Goal: Task Accomplishment & Management: Use online tool/utility

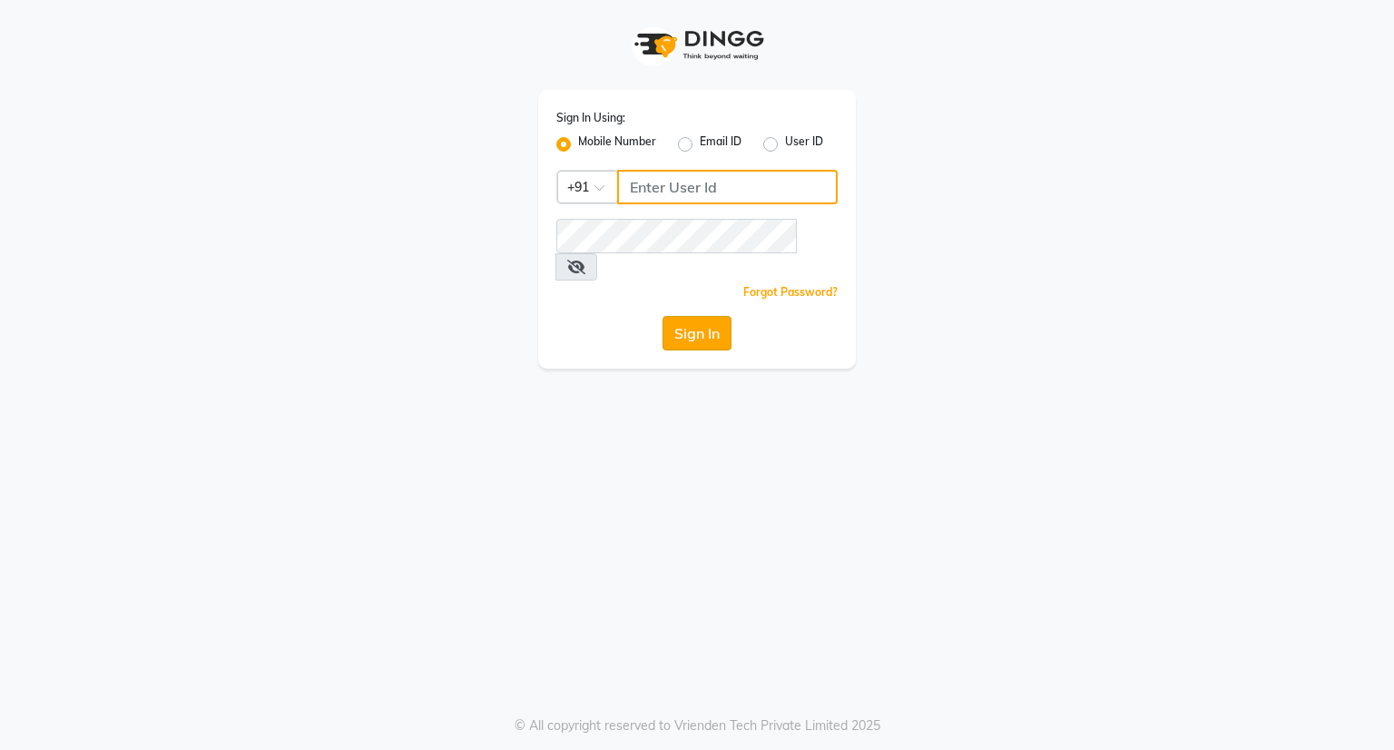
type input "7710808023"
click at [696, 316] on button "Sign In" at bounding box center [696, 333] width 69 height 34
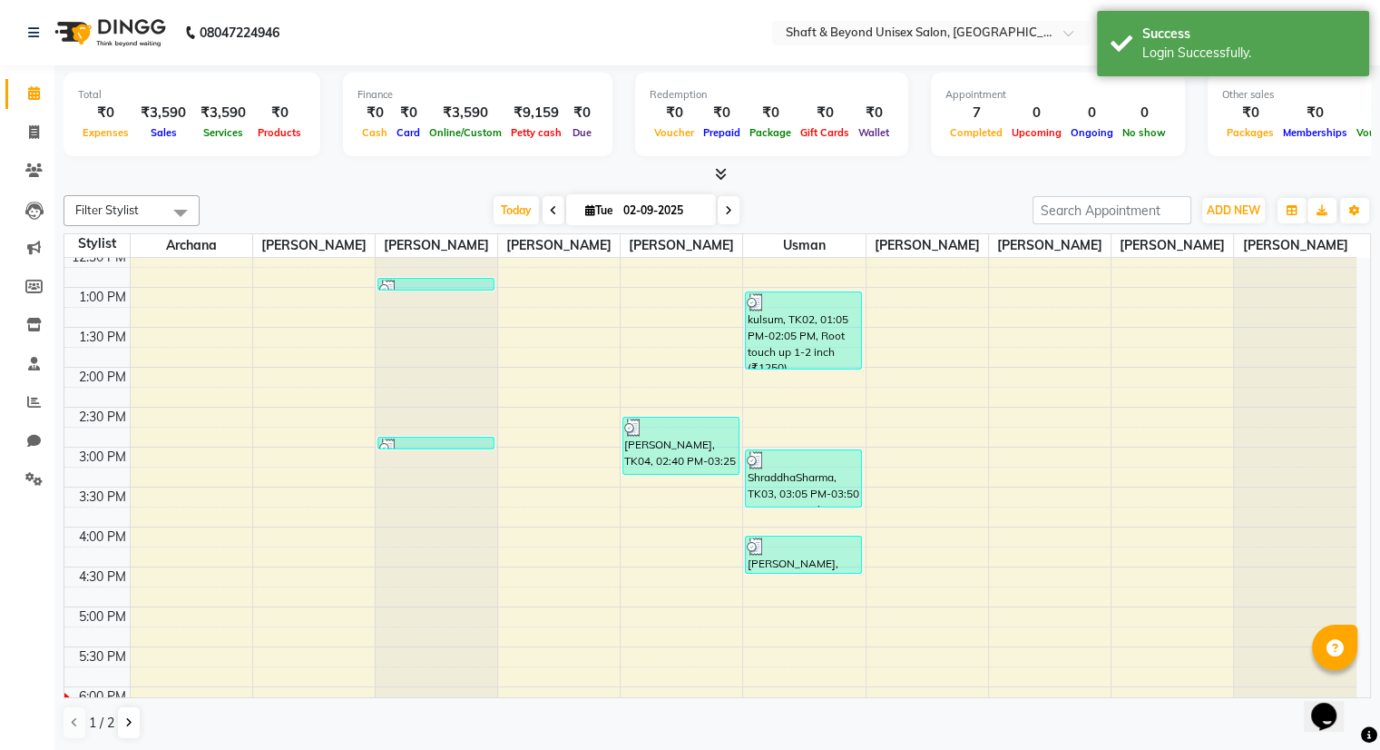
scroll to position [287, 0]
click at [520, 209] on span "Today" at bounding box center [516, 210] width 45 height 28
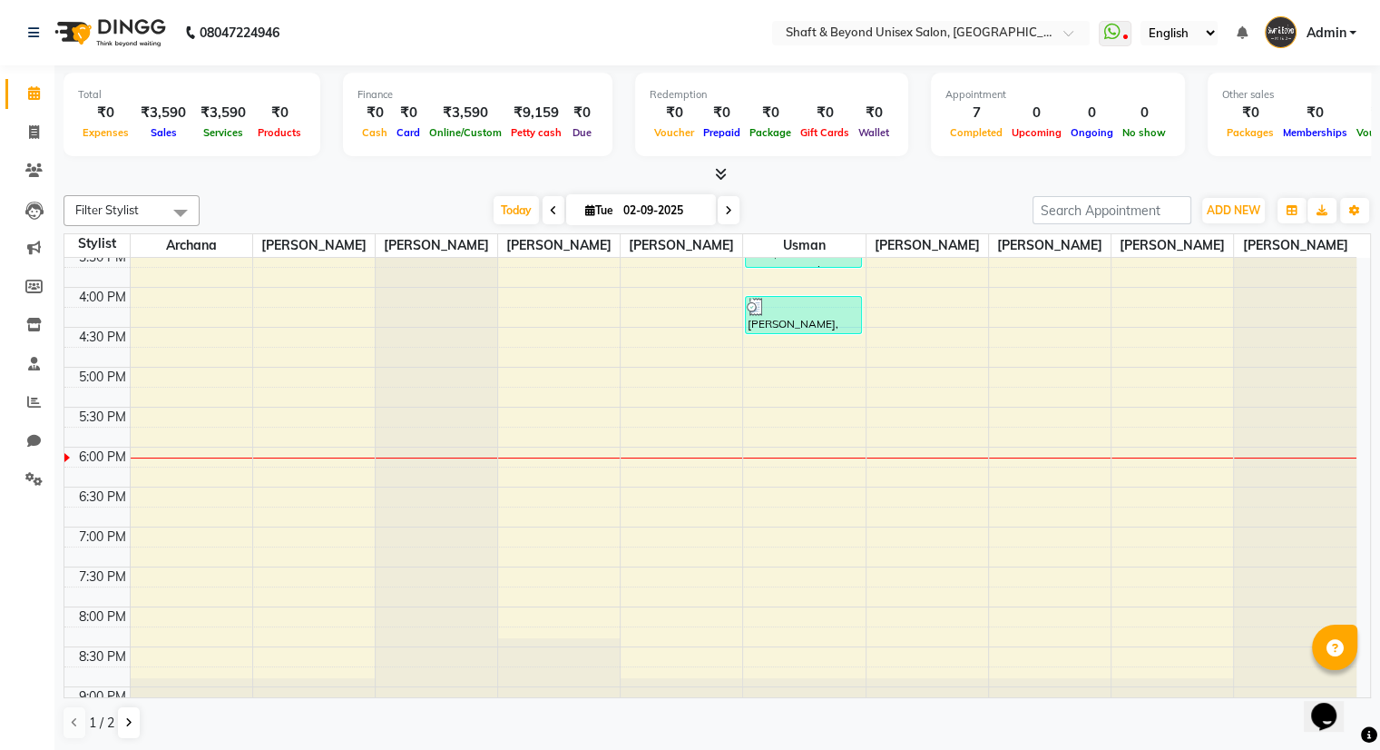
scroll to position [606, 0]
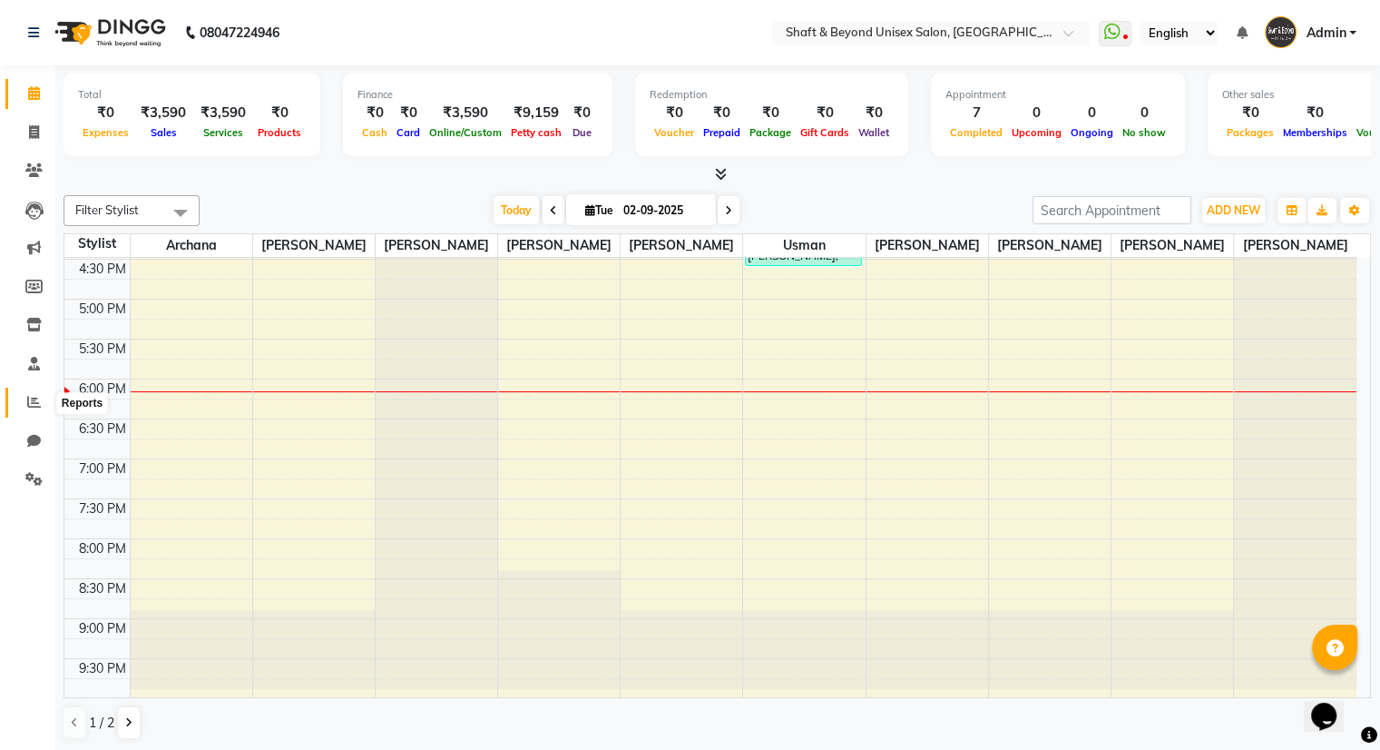
click at [27, 404] on icon at bounding box center [34, 402] width 14 height 14
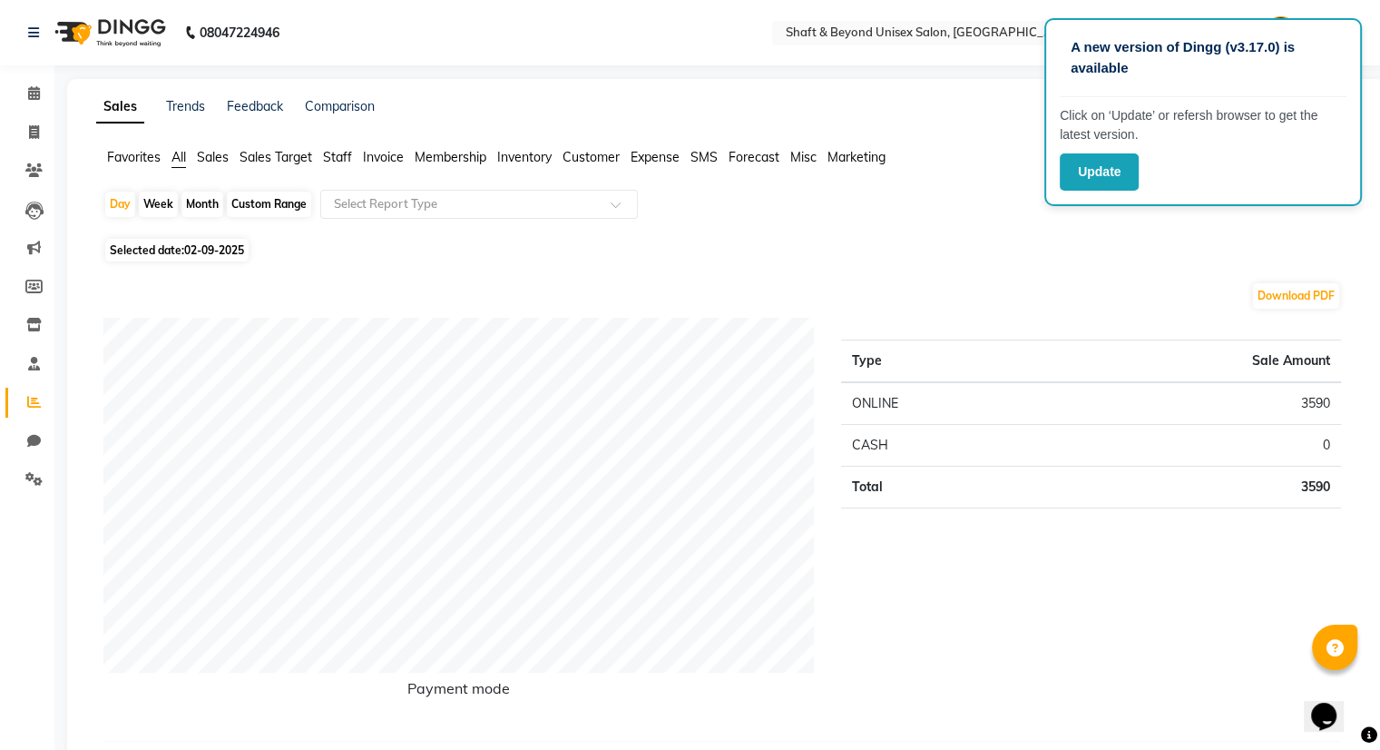
click at [213, 161] on span "Sales" at bounding box center [213, 157] width 32 height 16
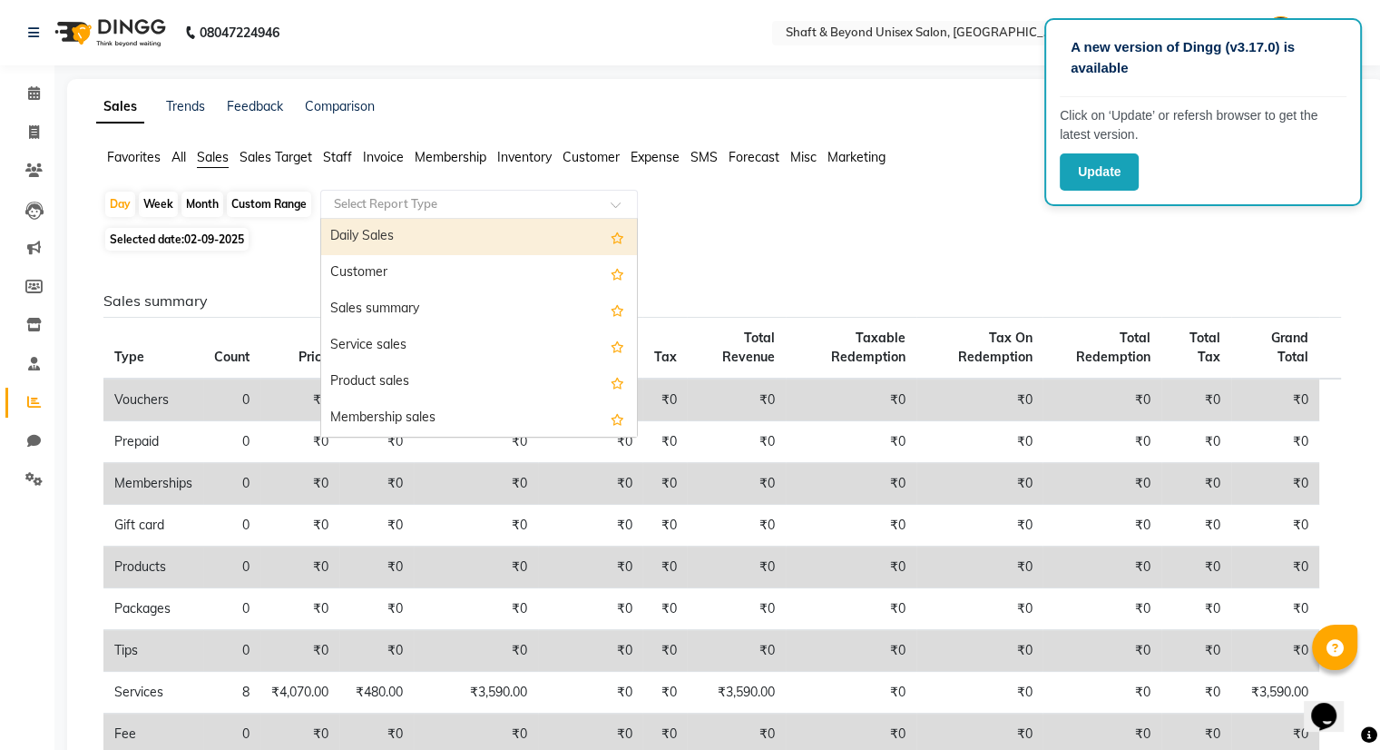
click at [381, 201] on input "text" at bounding box center [460, 204] width 261 height 18
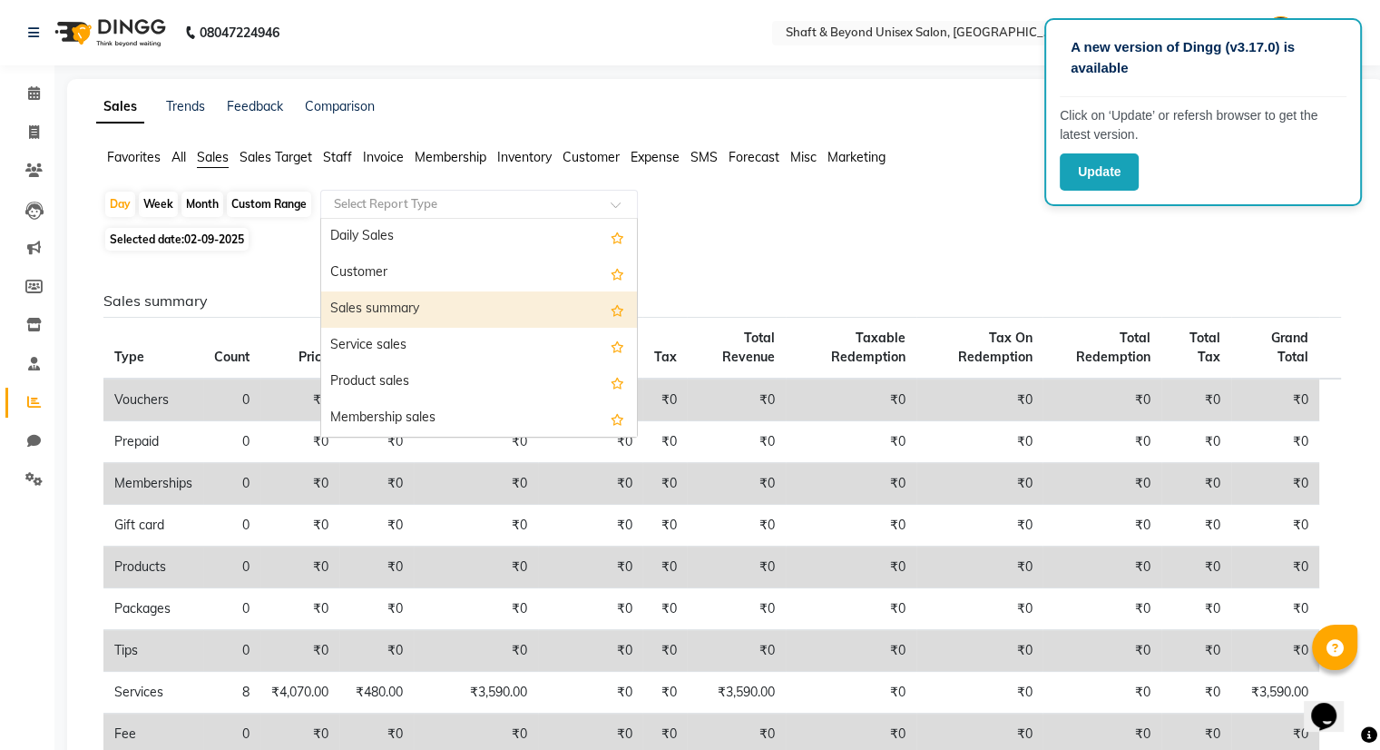
click at [473, 305] on div "Sales summary" at bounding box center [479, 309] width 316 height 36
select select "filtered_report"
select select "csv"
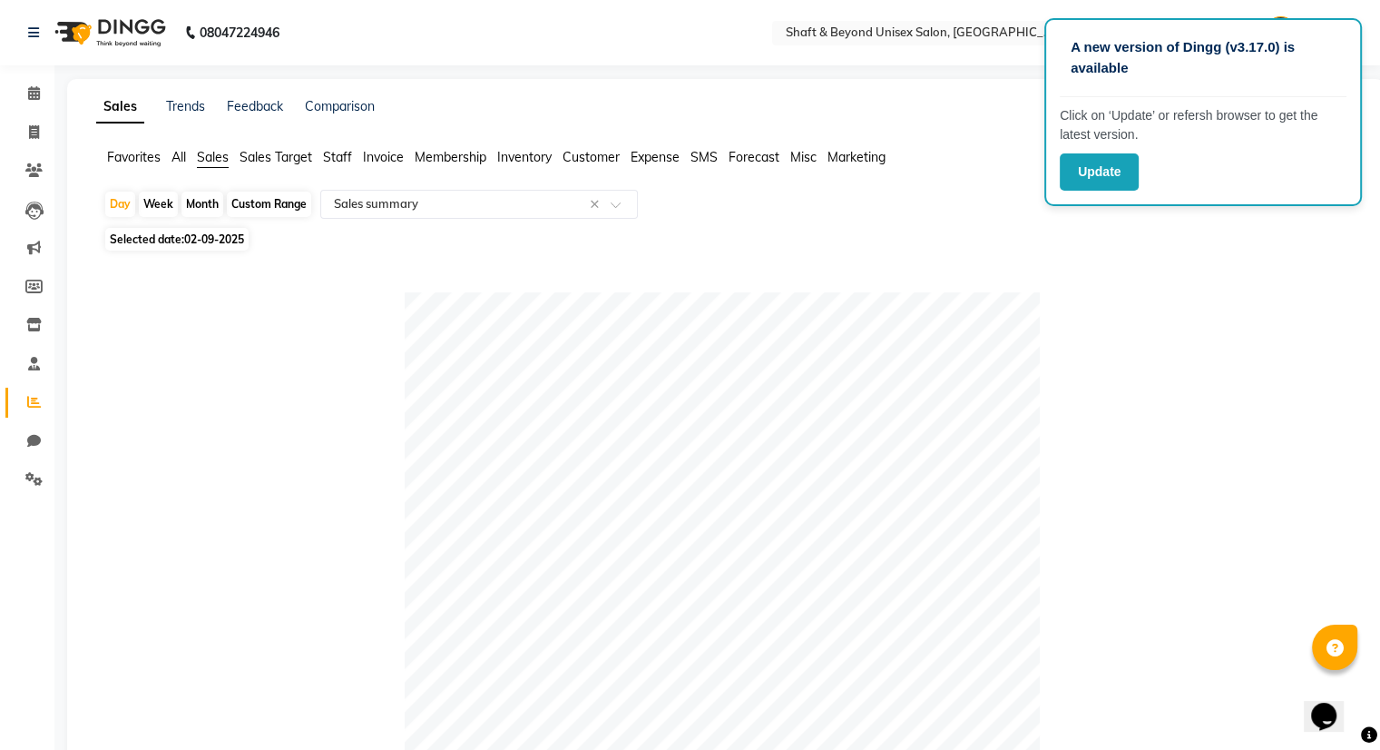
click at [268, 213] on div "Custom Range" at bounding box center [269, 203] width 84 height 25
select select "9"
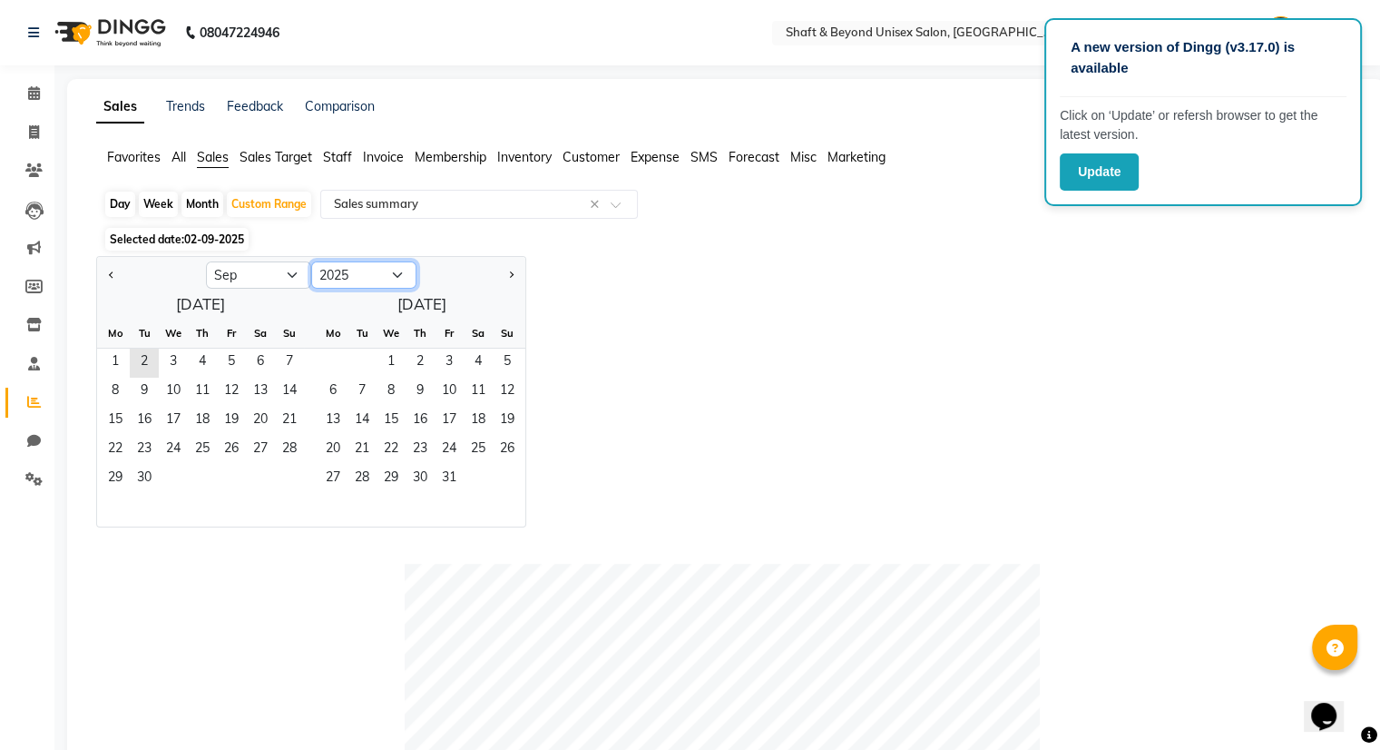
click at [396, 273] on select "2015 2016 2017 2018 2019 2020 2021 2022 2023 2024 2025 2026 2027 2028 2029 2030…" at bounding box center [363, 274] width 105 height 27
select select "2024"
click at [311, 261] on select "2015 2016 2017 2018 2019 2020 2021 2022 2023 2024 2025 2026 2027 2028 2029 2030…" at bounding box center [363, 274] width 105 height 27
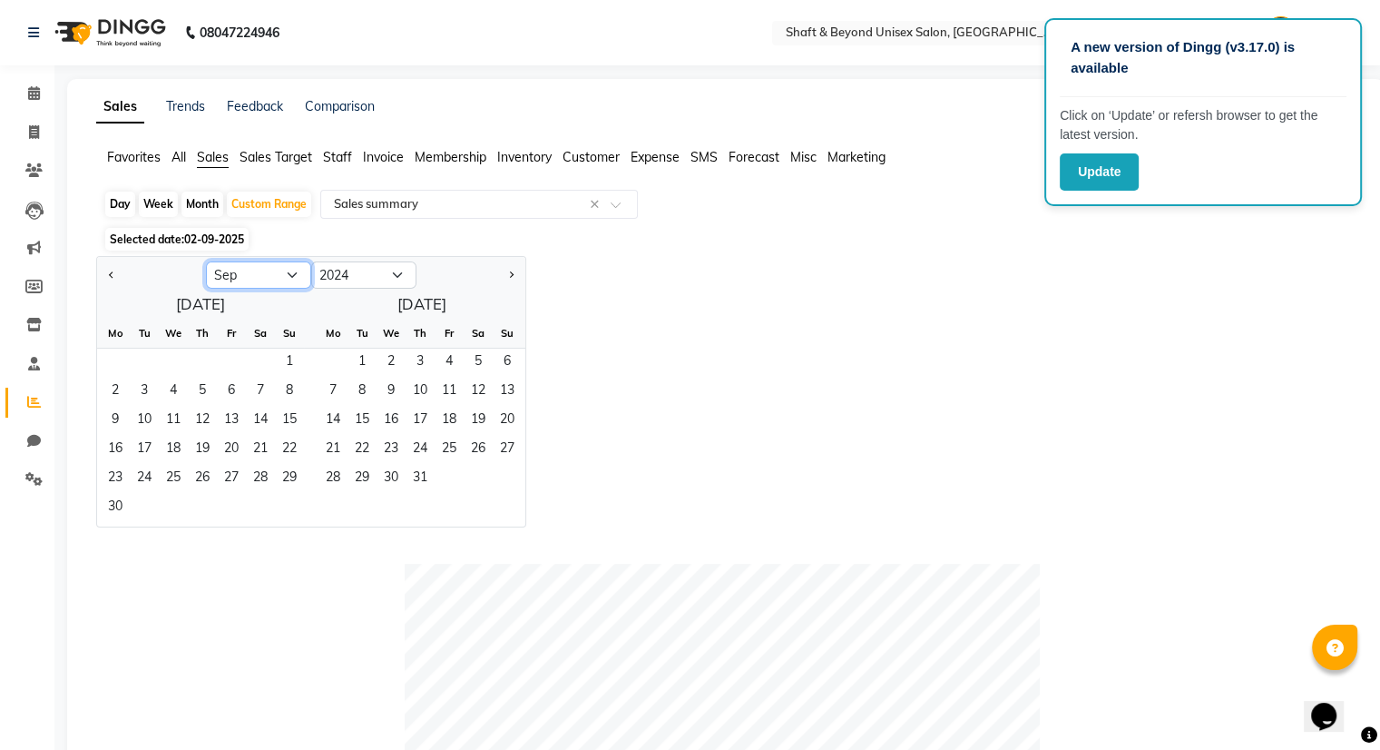
click at [277, 273] on select "Jan Feb Mar Apr May Jun [DATE] Aug Sep Oct Nov Dec" at bounding box center [258, 274] width 105 height 27
select select "10"
click at [206, 261] on select "Jan Feb Mar Apr May Jun [DATE] Aug Sep Oct Nov Dec" at bounding box center [258, 274] width 105 height 27
click at [137, 369] on span "1" at bounding box center [144, 362] width 29 height 29
click at [295, 271] on select "Jan Feb Mar Apr May Jun [DATE] Aug Sep Oct Nov Dec" at bounding box center [258, 274] width 105 height 27
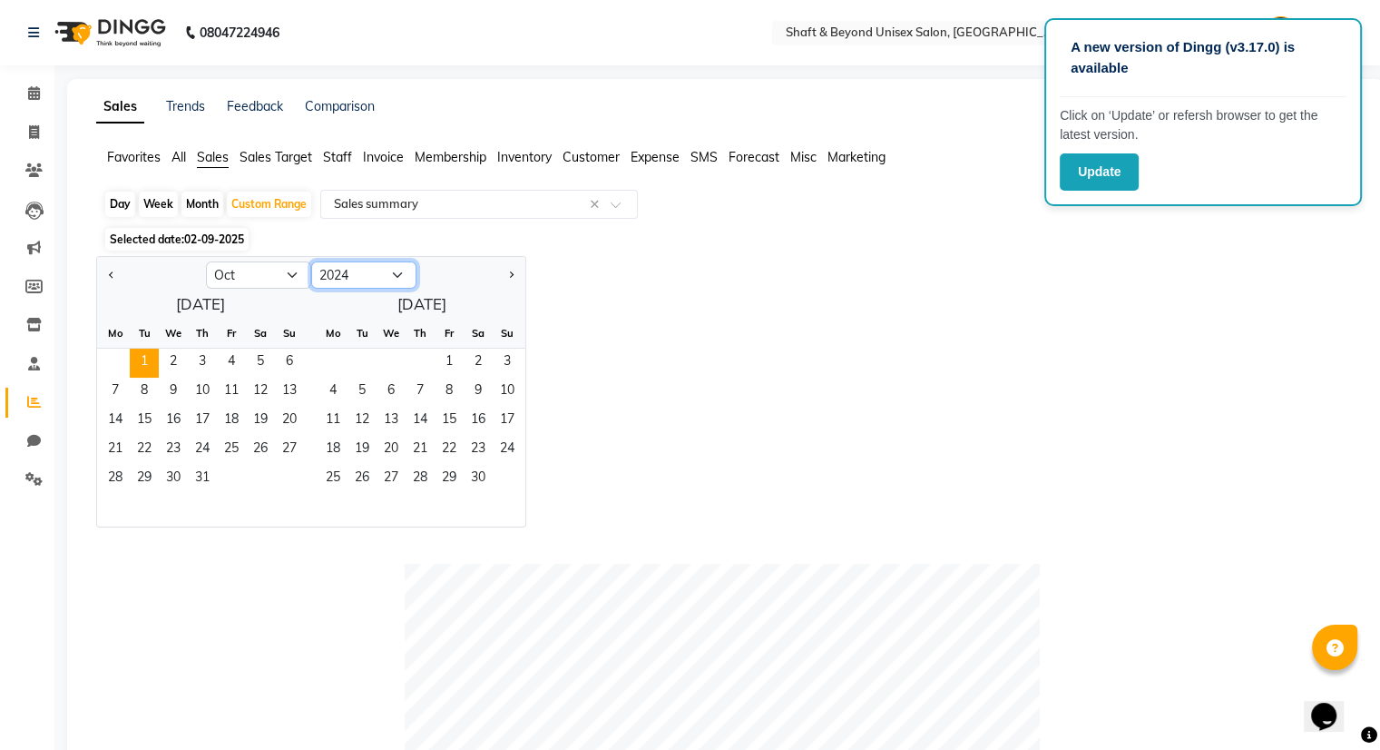
click at [395, 273] on select "2014 2015 2016 2017 2018 2019 2020 2021 2022 2023 2024 2025 2026 2027 2028 2029…" at bounding box center [363, 274] width 105 height 27
select select "2025"
click at [311, 261] on select "2014 2015 2016 2017 2018 2019 2020 2021 2022 2023 2024 2025 2026 2027 2028 2029…" at bounding box center [363, 274] width 105 height 27
click at [299, 279] on select "Jan Feb Mar Apr May Jun [DATE] Aug Sep Oct Nov Dec" at bounding box center [258, 274] width 105 height 27
select select "8"
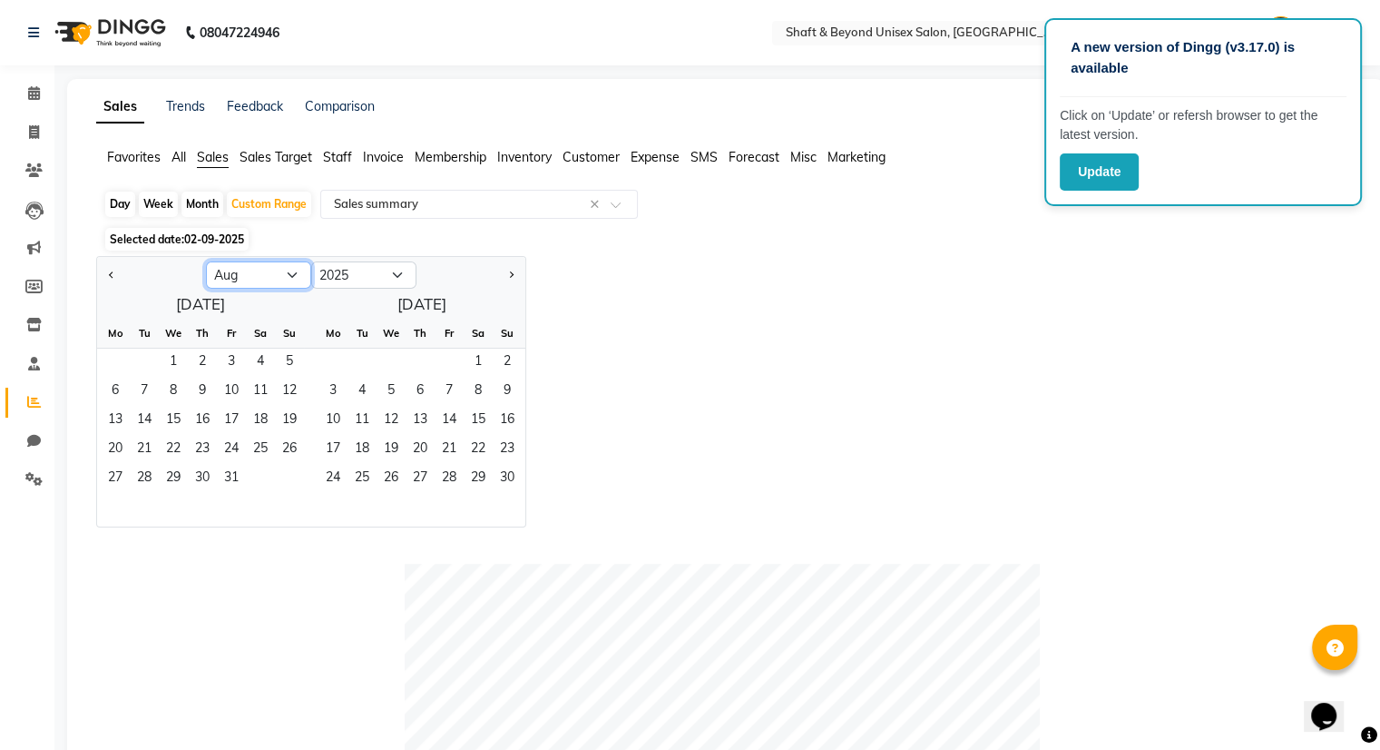
click at [206, 261] on select "Jan Feb Mar Apr May Jun [DATE] Aug Sep Oct Nov Dec" at bounding box center [258, 274] width 105 height 27
click at [287, 480] on span "31" at bounding box center [289, 479] width 29 height 29
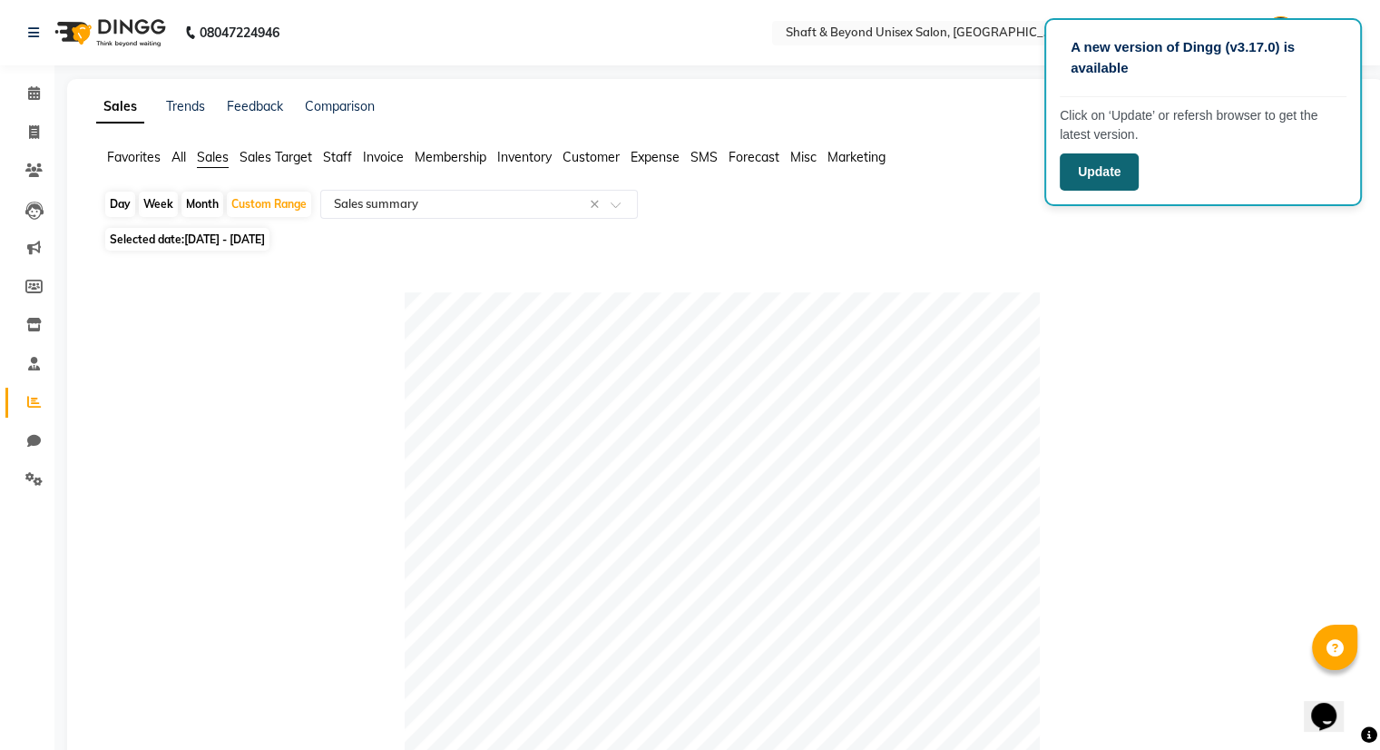
click at [1109, 184] on button "Update" at bounding box center [1099, 171] width 79 height 37
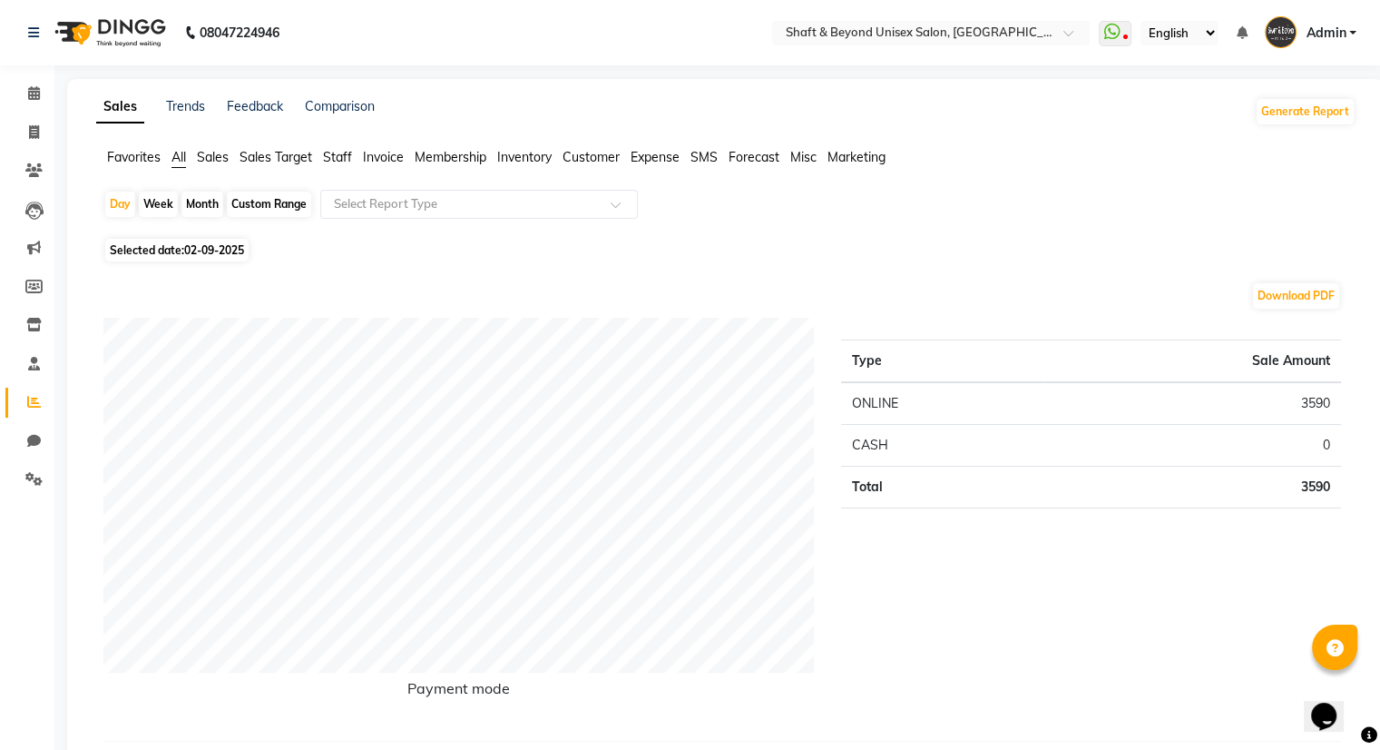
click at [270, 209] on div "Custom Range" at bounding box center [269, 203] width 84 height 25
select select "9"
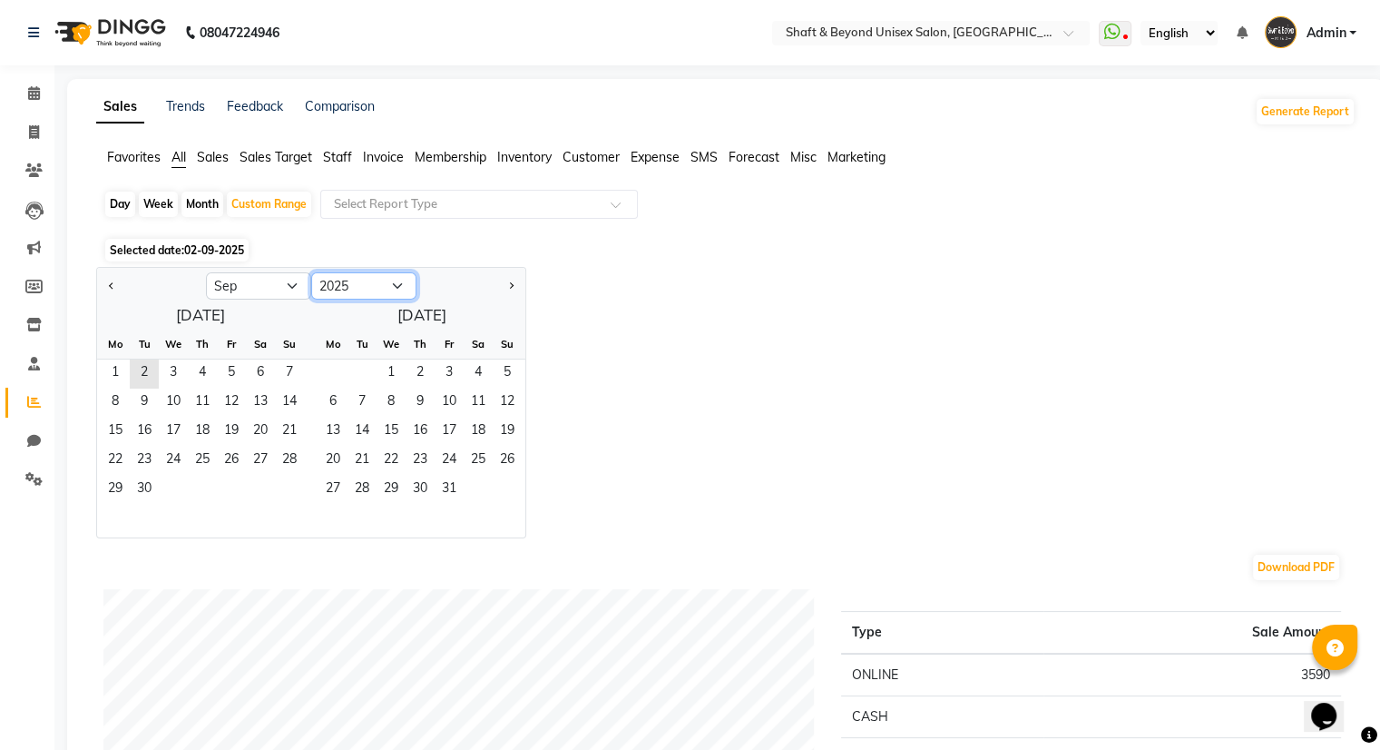
click at [392, 284] on select "2015 2016 2017 2018 2019 2020 2021 2022 2023 2024 2025 2026 2027 2028 2029 2030…" at bounding box center [363, 285] width 105 height 27
select select "2024"
click at [311, 272] on select "2015 2016 2017 2018 2019 2020 2021 2022 2023 2024 2025 2026 2027 2028 2029 2030…" at bounding box center [363, 285] width 105 height 27
click at [288, 284] on select "Jan Feb Mar Apr May Jun Jul Aug Sep Oct Nov Dec" at bounding box center [258, 285] width 105 height 27
select select "10"
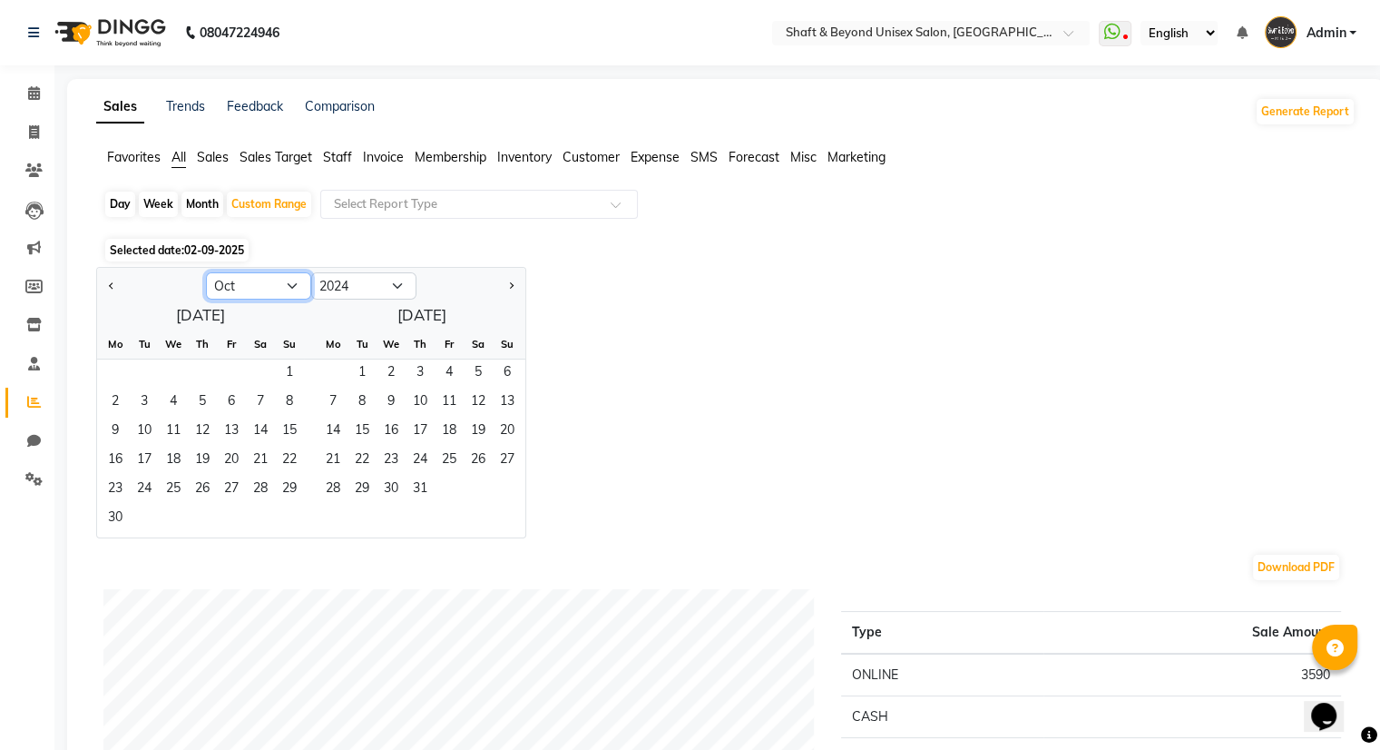
click at [206, 272] on select "Jan Feb Mar Apr May Jun Jul Aug Sep Oct Nov Dec" at bounding box center [258, 285] width 105 height 27
click at [135, 377] on span "1" at bounding box center [144, 373] width 29 height 29
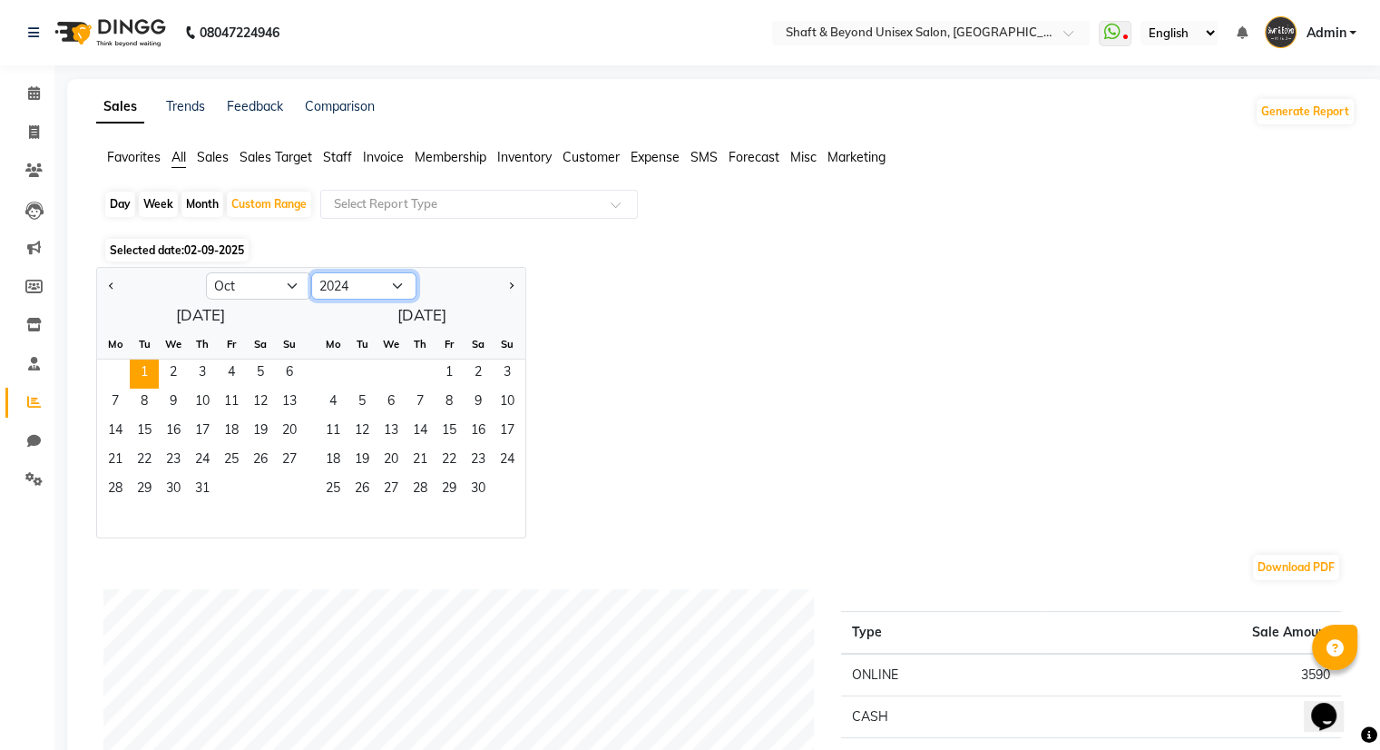
click at [395, 274] on select "2014 2015 2016 2017 2018 2019 2020 2021 2022 2023 2024 2025 2026 2027 2028 2029…" at bounding box center [363, 285] width 105 height 27
select select "2025"
click at [311, 272] on select "2014 2015 2016 2017 2018 2019 2020 2021 2022 2023 2024 2025 2026 2027 2028 2029…" at bounding box center [363, 285] width 105 height 27
click at [293, 282] on select "Jan Feb Mar Apr May Jun [DATE] Aug Sep Oct Nov Dec" at bounding box center [258, 285] width 105 height 27
select select "8"
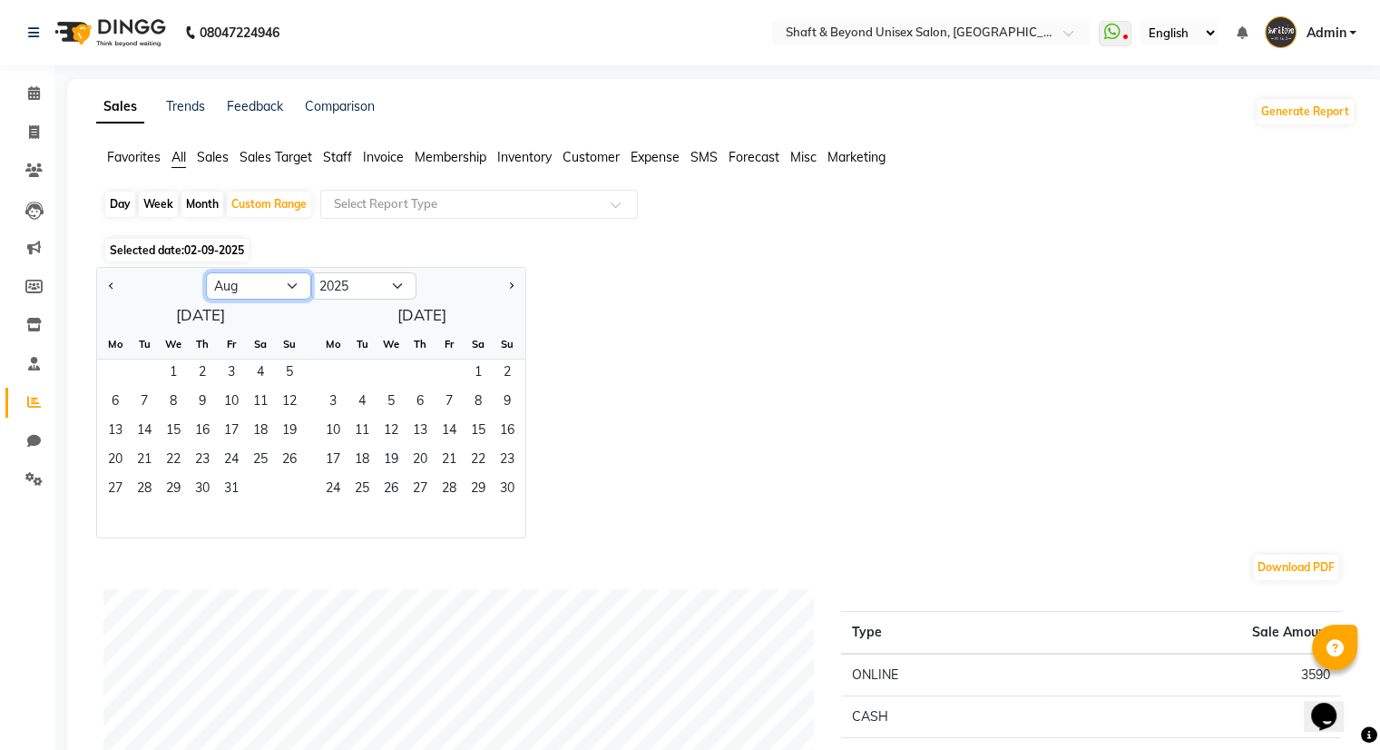
click at [206, 272] on select "Jan Feb Mar Apr May Jun [DATE] Aug Sep Oct Nov Dec" at bounding box center [258, 285] width 105 height 27
click at [296, 493] on span "31" at bounding box center [289, 490] width 29 height 29
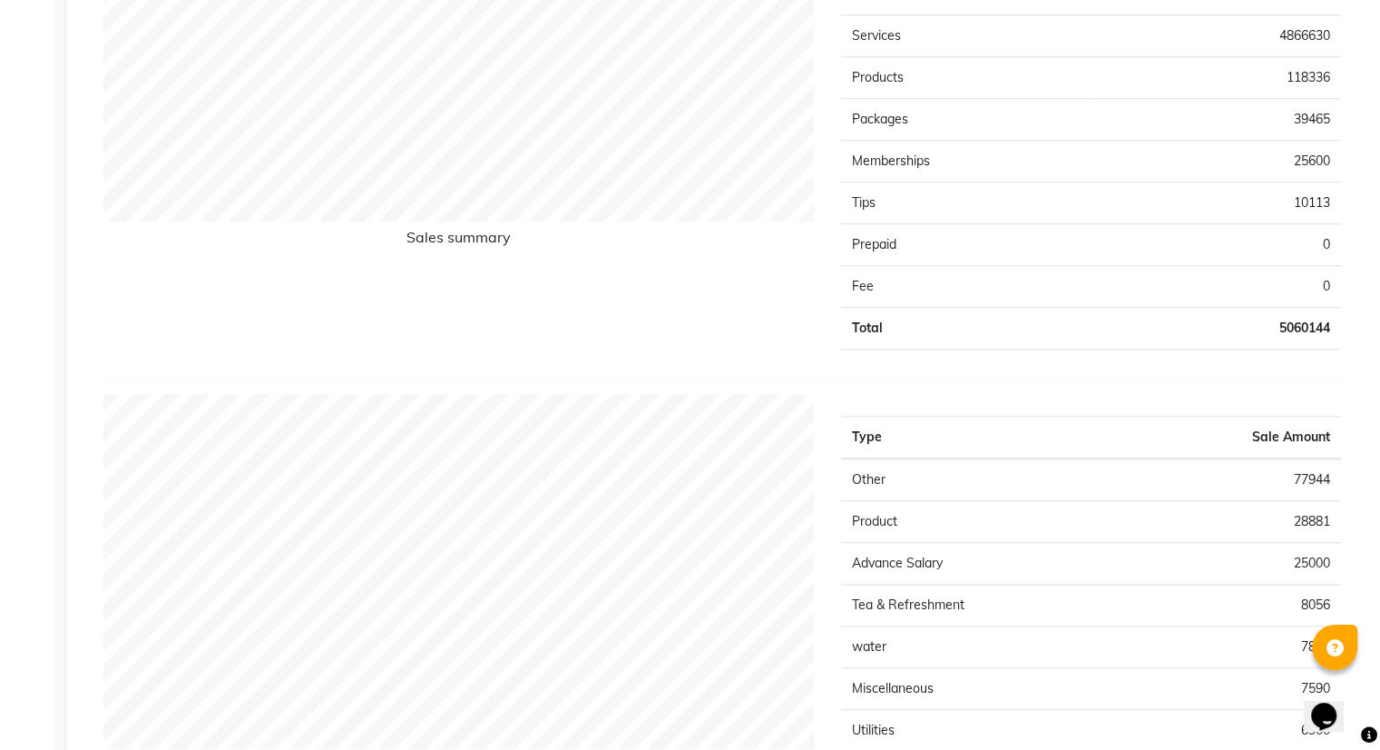
scroll to position [1505, 0]
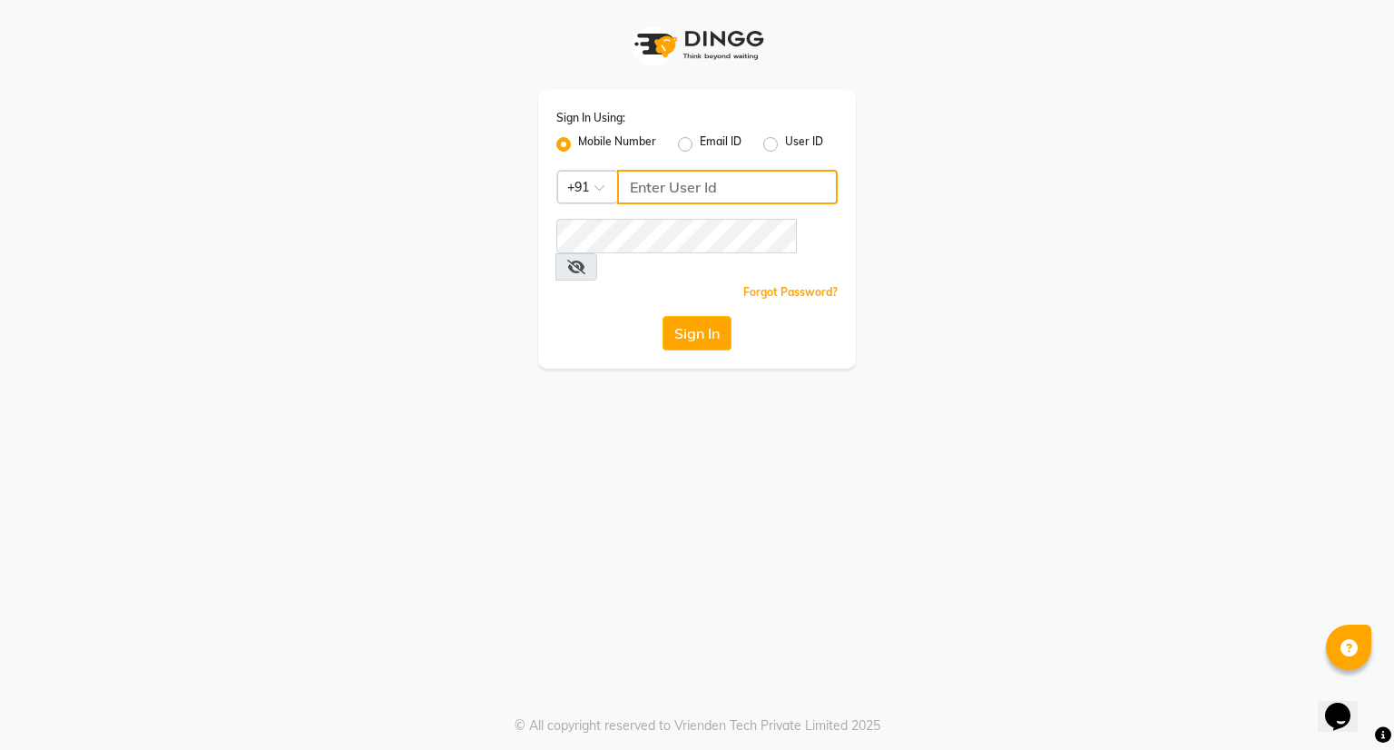
type input "7710808023"
click at [689, 316] on button "Sign In" at bounding box center [696, 333] width 69 height 34
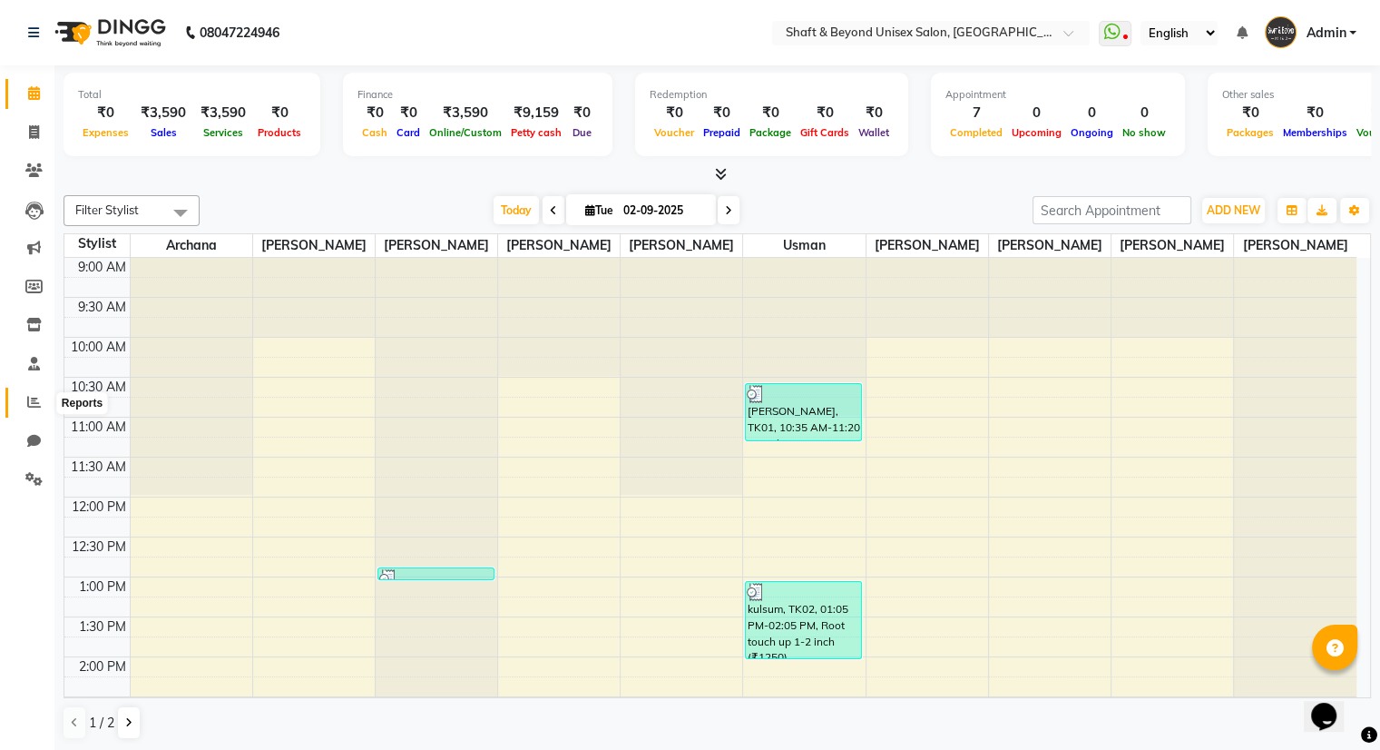
click at [36, 405] on icon at bounding box center [34, 402] width 14 height 14
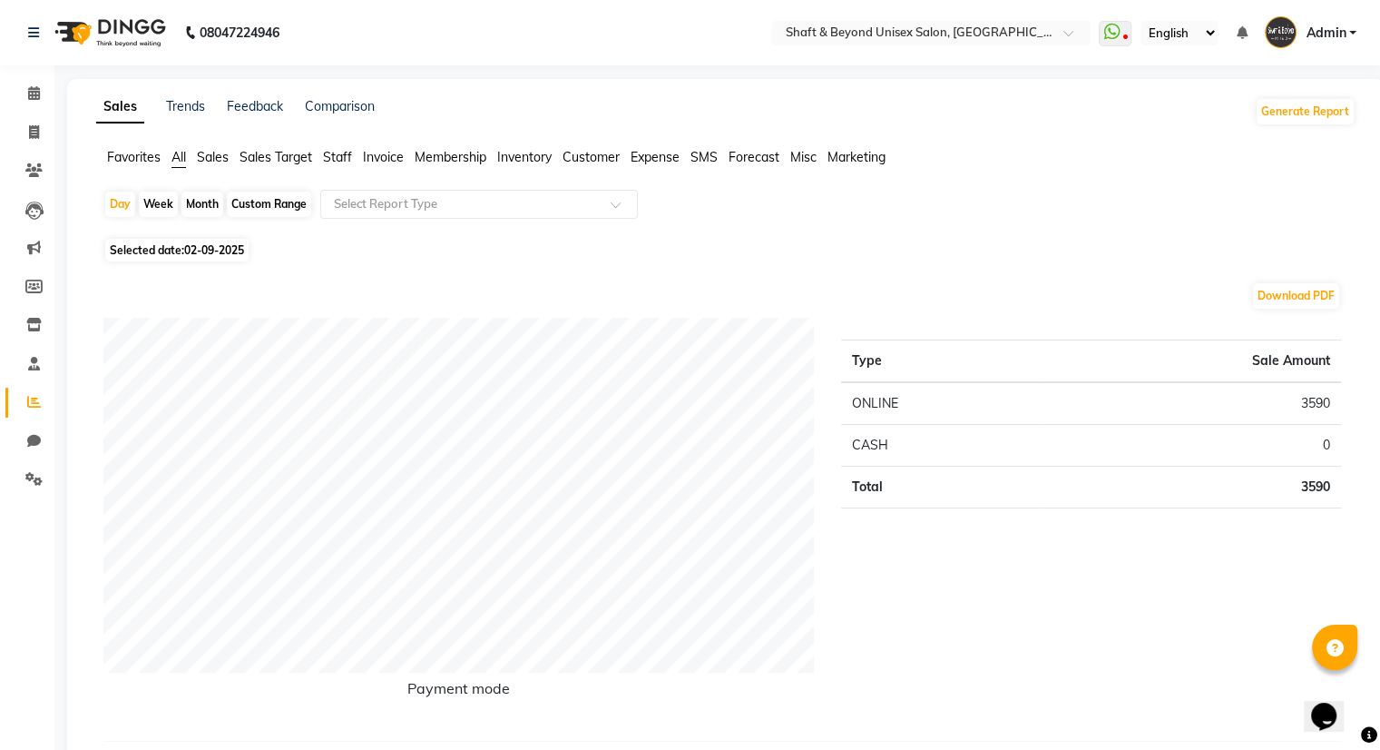
click at [273, 209] on div "Custom Range" at bounding box center [269, 203] width 84 height 25
select select "9"
select select "2025"
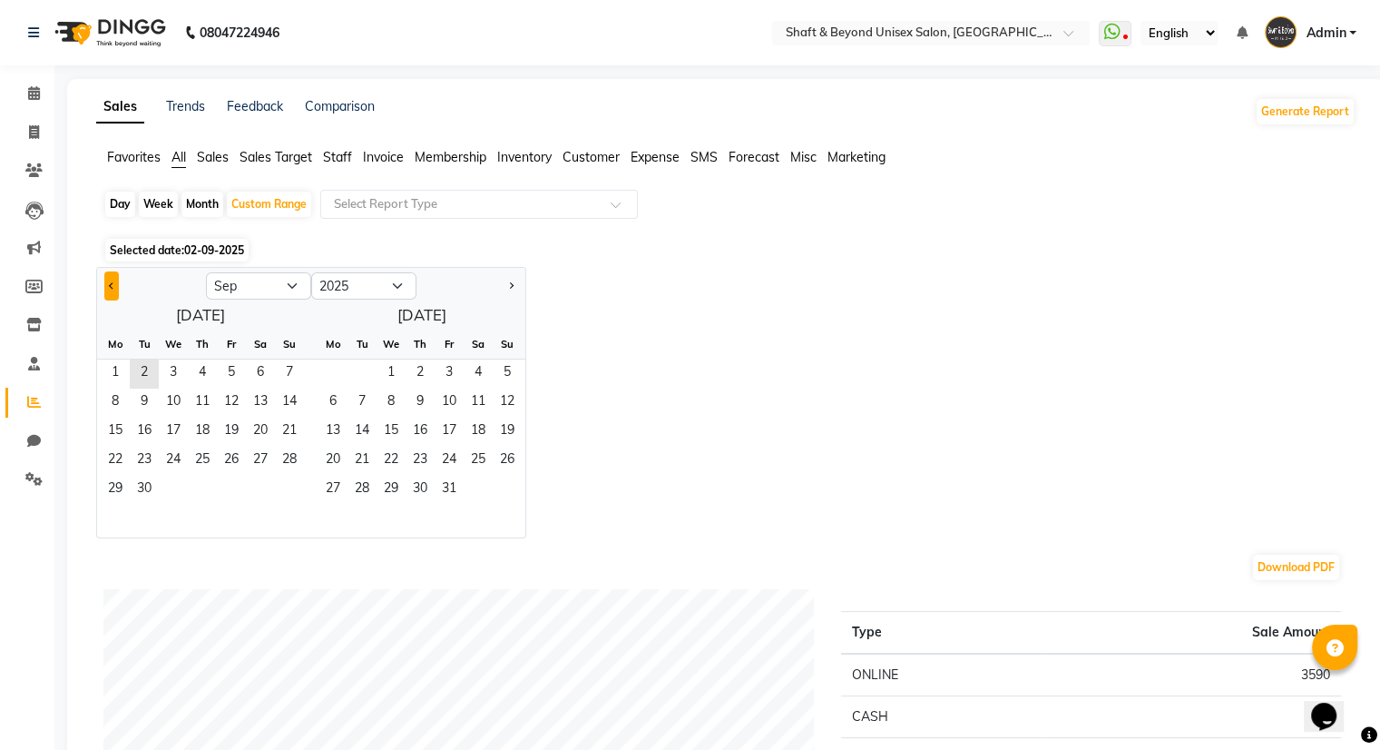
click at [109, 289] on button "Previous month" at bounding box center [111, 285] width 15 height 29
select select "8"
click at [400, 281] on select "2015 2016 2017 2018 2019 2020 2021 2022 2023 2024 2025 2026 2027 2028 2029 2030…" at bounding box center [363, 285] width 105 height 27
select select "2024"
click at [311, 272] on select "2015 2016 2017 2018 2019 2020 2021 2022 2023 2024 2025 2026 2027 2028 2029 2030…" at bounding box center [363, 285] width 105 height 27
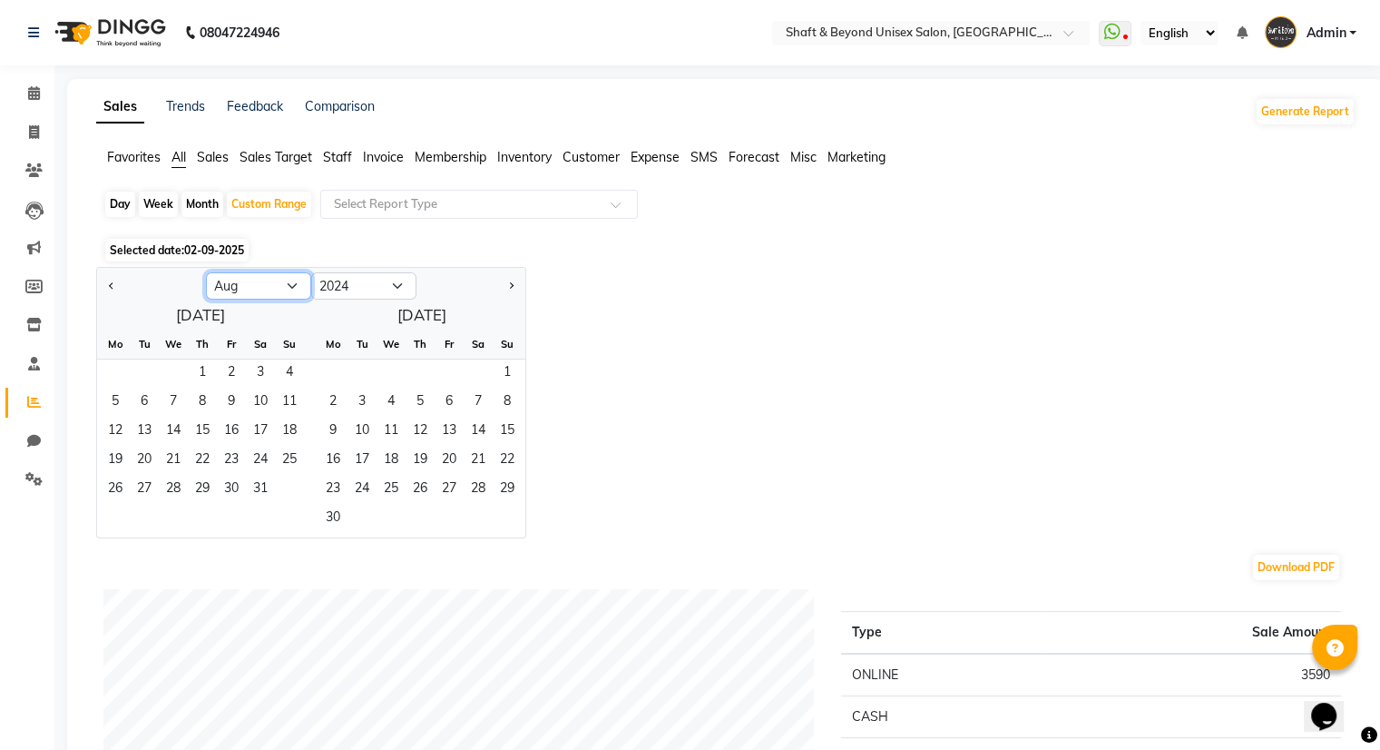
click at [287, 288] on select "Jan Feb Mar Apr May Jun [DATE] Aug Sep Oct Nov Dec" at bounding box center [258, 285] width 105 height 27
click at [206, 272] on select "Jan Feb Mar Apr May Jun [DATE] Aug Sep Oct Nov Dec" at bounding box center [258, 285] width 105 height 27
click at [297, 280] on select "Jan Feb Mar Apr May Jun [DATE] Aug Sep Oct Nov Dec" at bounding box center [258, 285] width 105 height 27
select select "10"
click at [206, 272] on select "Jan Feb Mar Apr May Jun [DATE] Aug Sep Oct Nov Dec" at bounding box center [258, 285] width 105 height 27
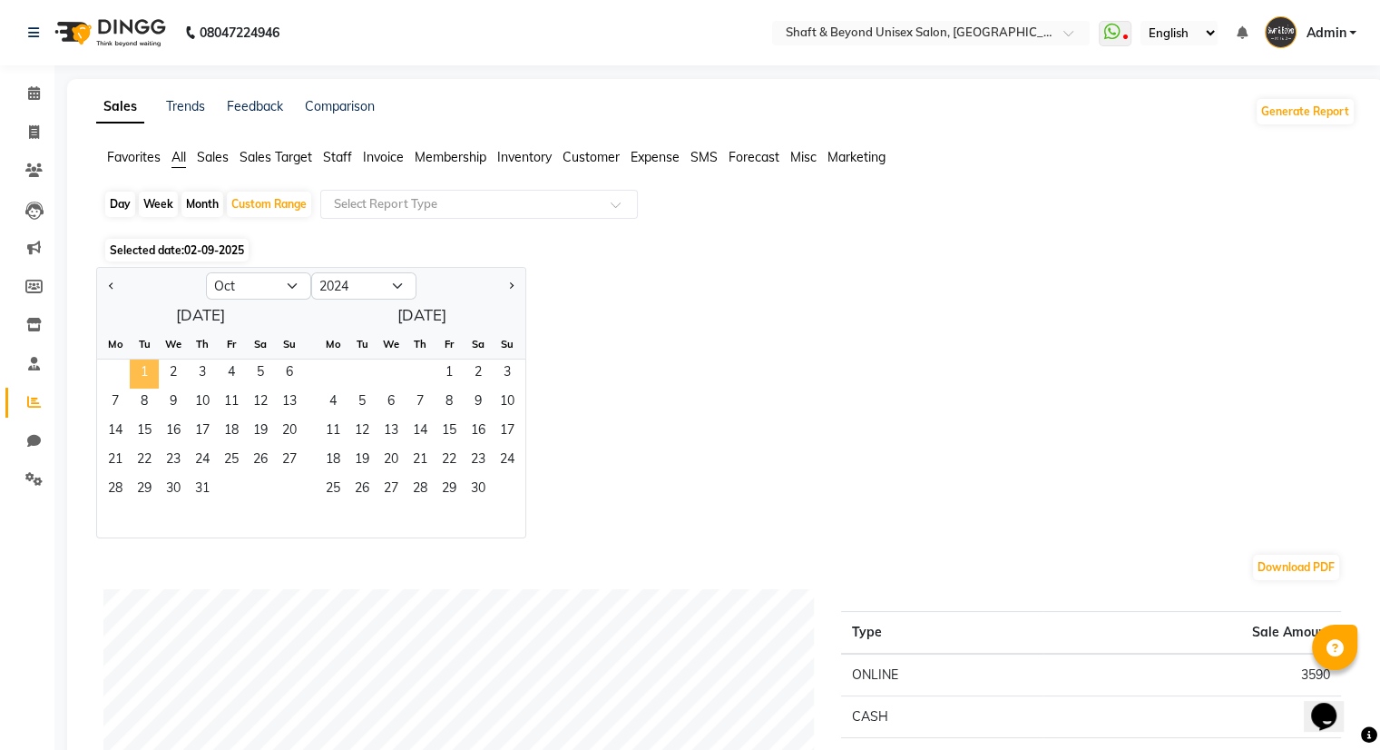
click at [149, 365] on span "1" at bounding box center [144, 373] width 29 height 29
click at [389, 280] on select "2014 2015 2016 2017 2018 2019 2020 2021 2022 2023 2024 2025 2026 2027 2028 2029…" at bounding box center [363, 285] width 105 height 27
click at [141, 377] on span "1" at bounding box center [144, 373] width 29 height 29
click at [142, 374] on span "1" at bounding box center [144, 373] width 29 height 29
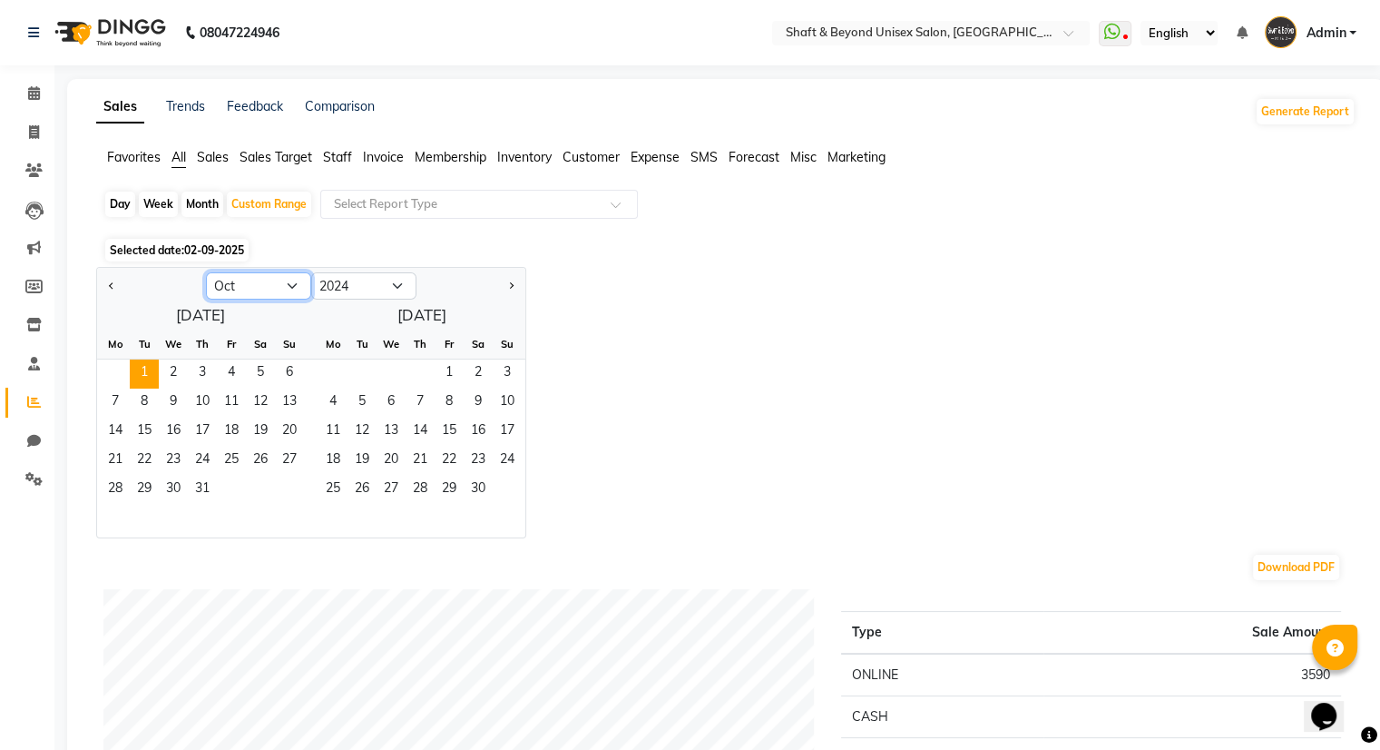
click at [296, 285] on select "Jan Feb Mar Apr May Jun [DATE] Aug Sep Oct Nov Dec" at bounding box center [258, 285] width 105 height 27
click at [206, 272] on select "Jan Feb Mar Apr May Jun [DATE] Aug Sep Oct Nov Dec" at bounding box center [258, 285] width 105 height 27
click at [259, 379] on span "5" at bounding box center [260, 373] width 29 height 29
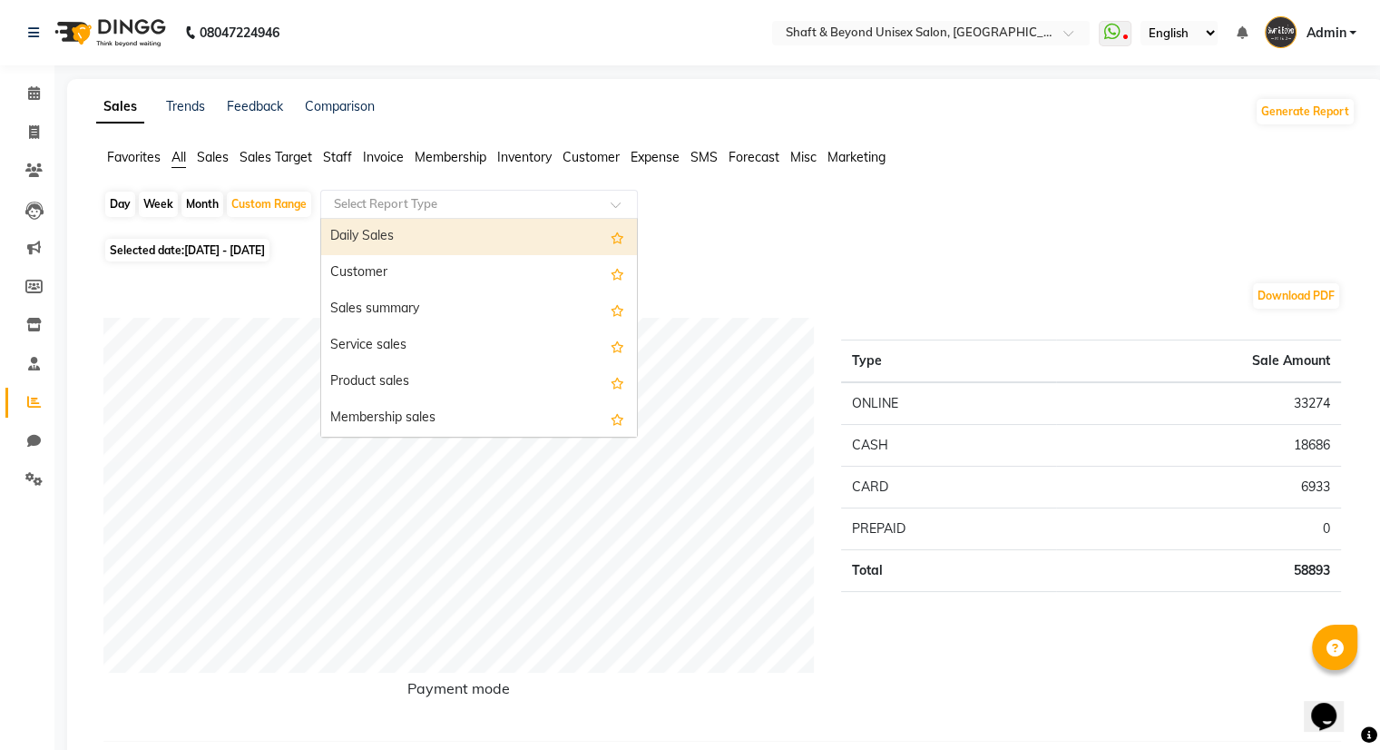
click at [369, 200] on input "text" at bounding box center [460, 204] width 261 height 18
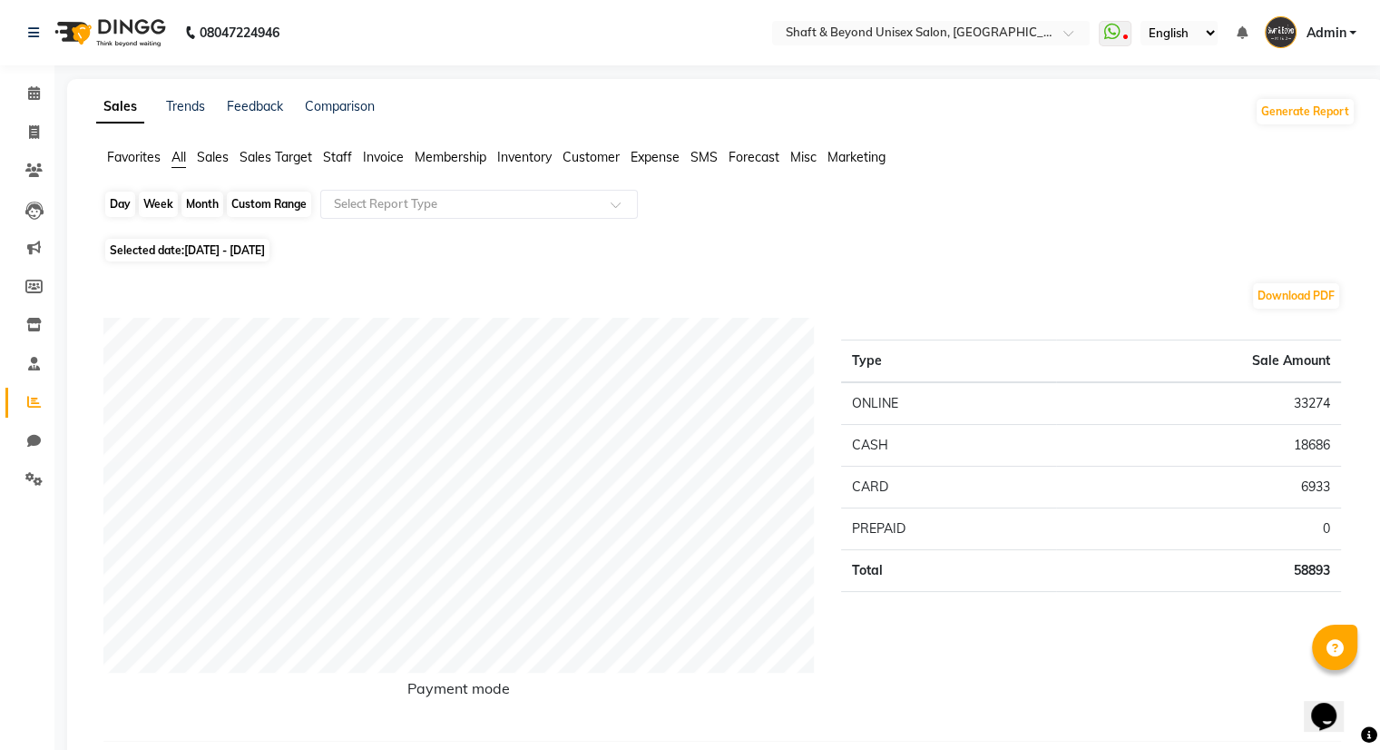
click at [284, 202] on div "Custom Range" at bounding box center [269, 203] width 84 height 25
select select "10"
select select "2024"
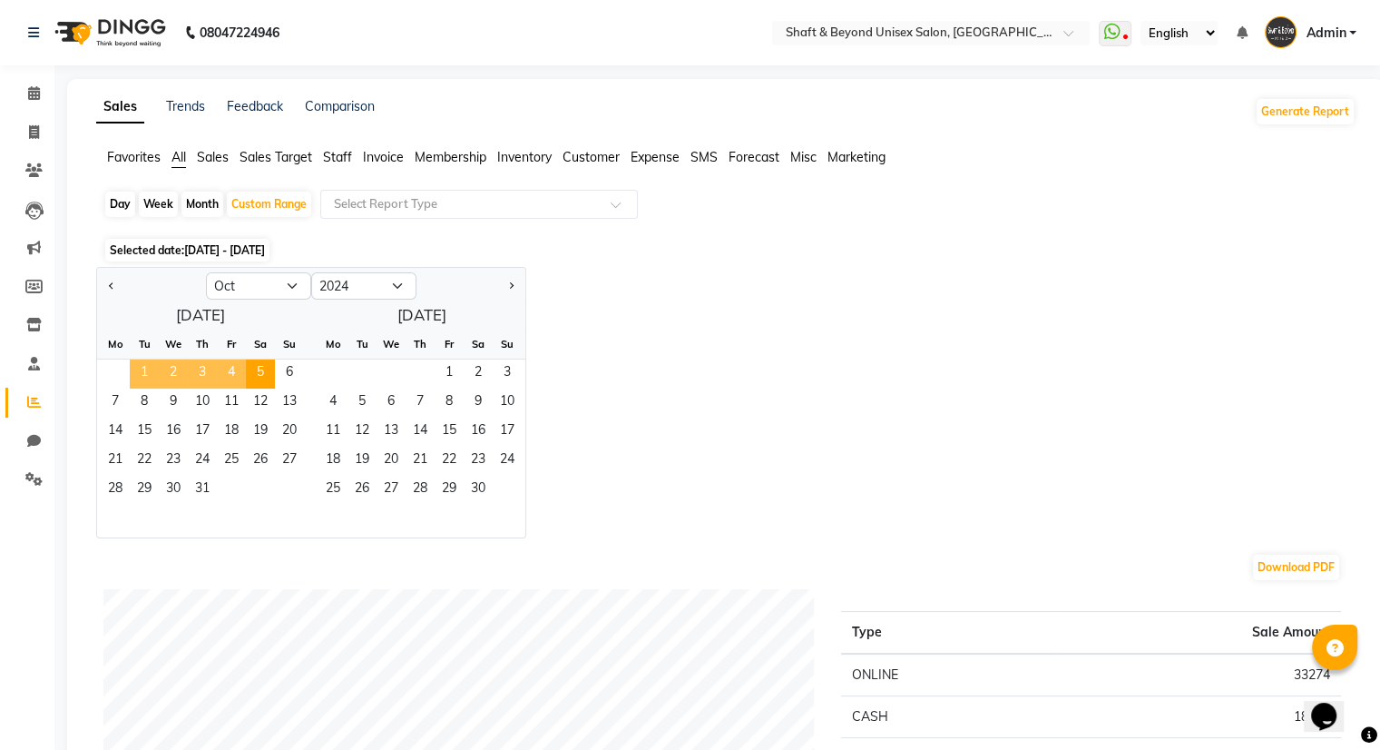
click at [142, 373] on span "1" at bounding box center [144, 373] width 29 height 29
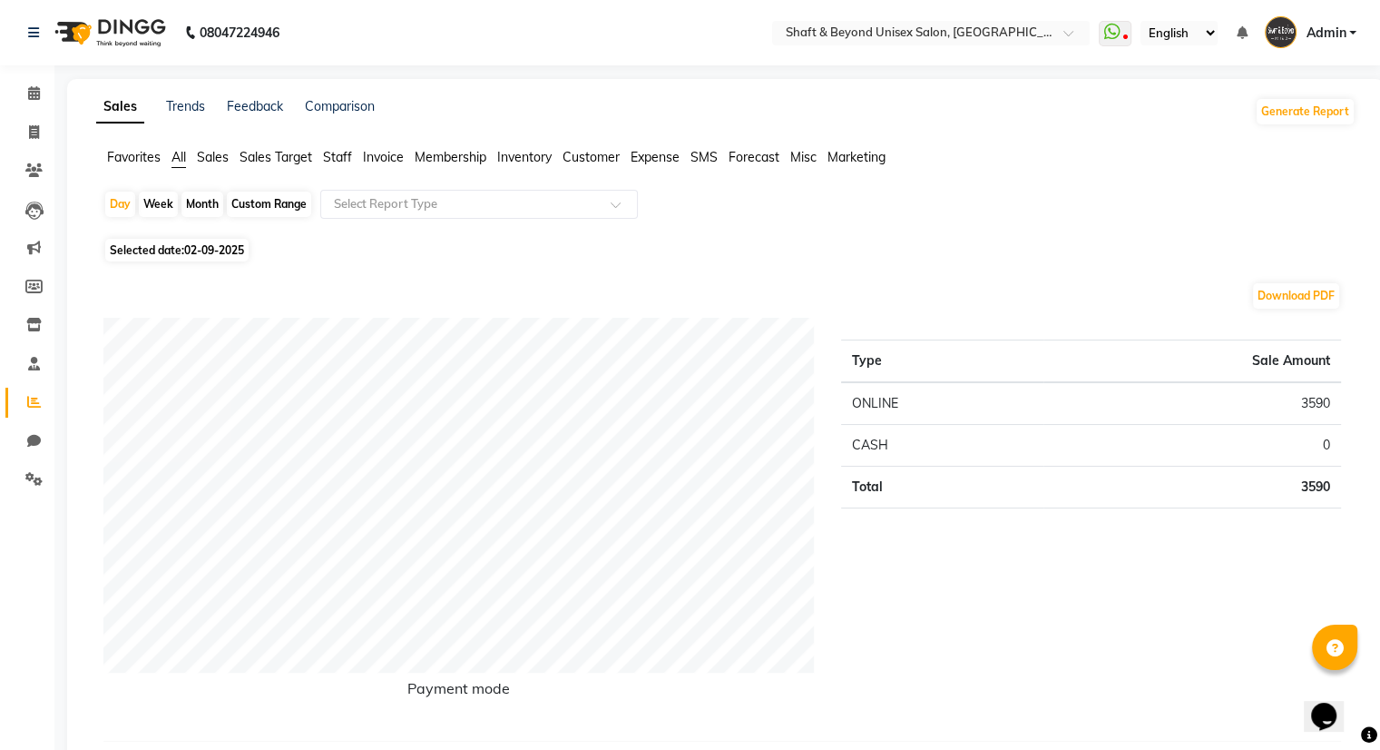
click at [283, 197] on div "Custom Range" at bounding box center [269, 203] width 84 height 25
select select "9"
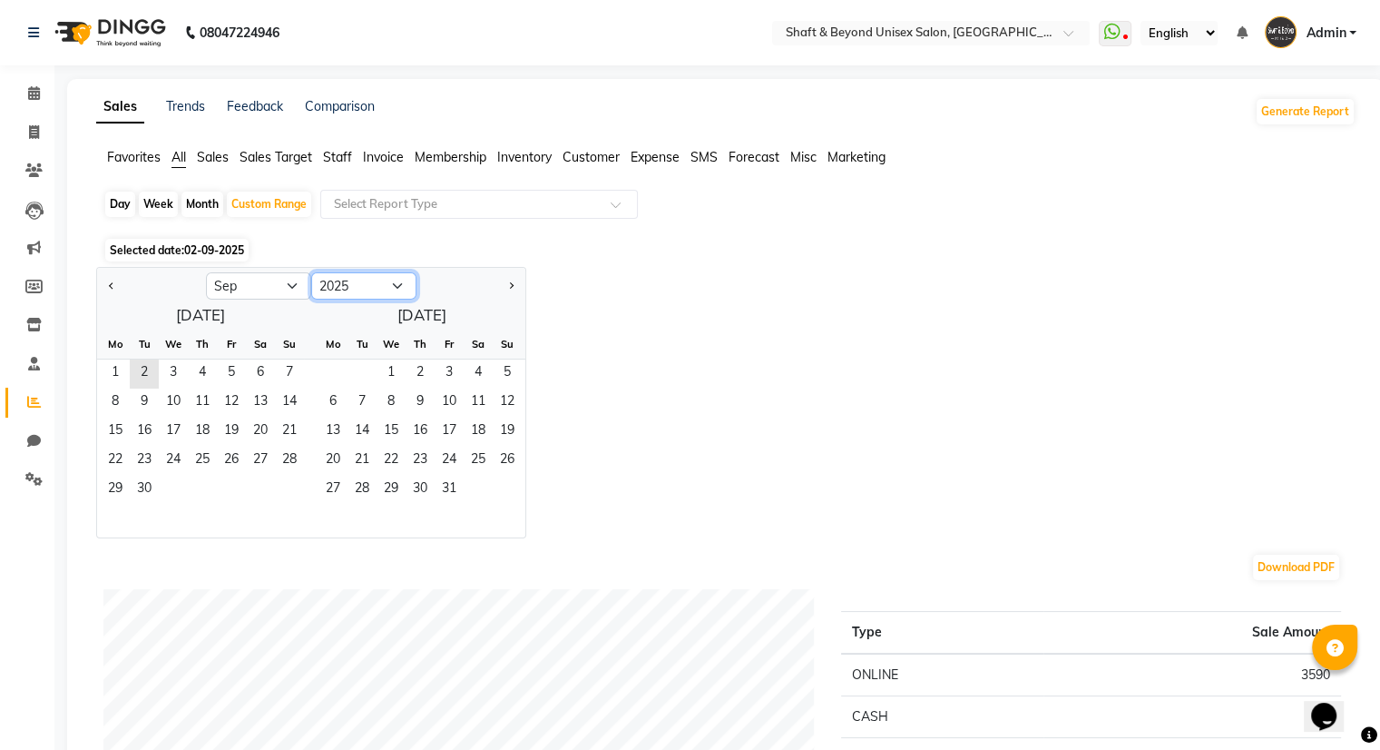
click at [356, 277] on select "2015 2016 2017 2018 2019 2020 2021 2022 2023 2024 2025 2026 2027 2028 2029 2030…" at bounding box center [363, 285] width 105 height 27
select select "2024"
click at [311, 272] on select "2015 2016 2017 2018 2019 2020 2021 2022 2023 2024 2025 2026 2027 2028 2029 2030…" at bounding box center [363, 285] width 105 height 27
click at [287, 292] on select "Jan Feb Mar Apr May Jun [DATE] Aug Sep Oct Nov Dec" at bounding box center [258, 285] width 105 height 27
select select "10"
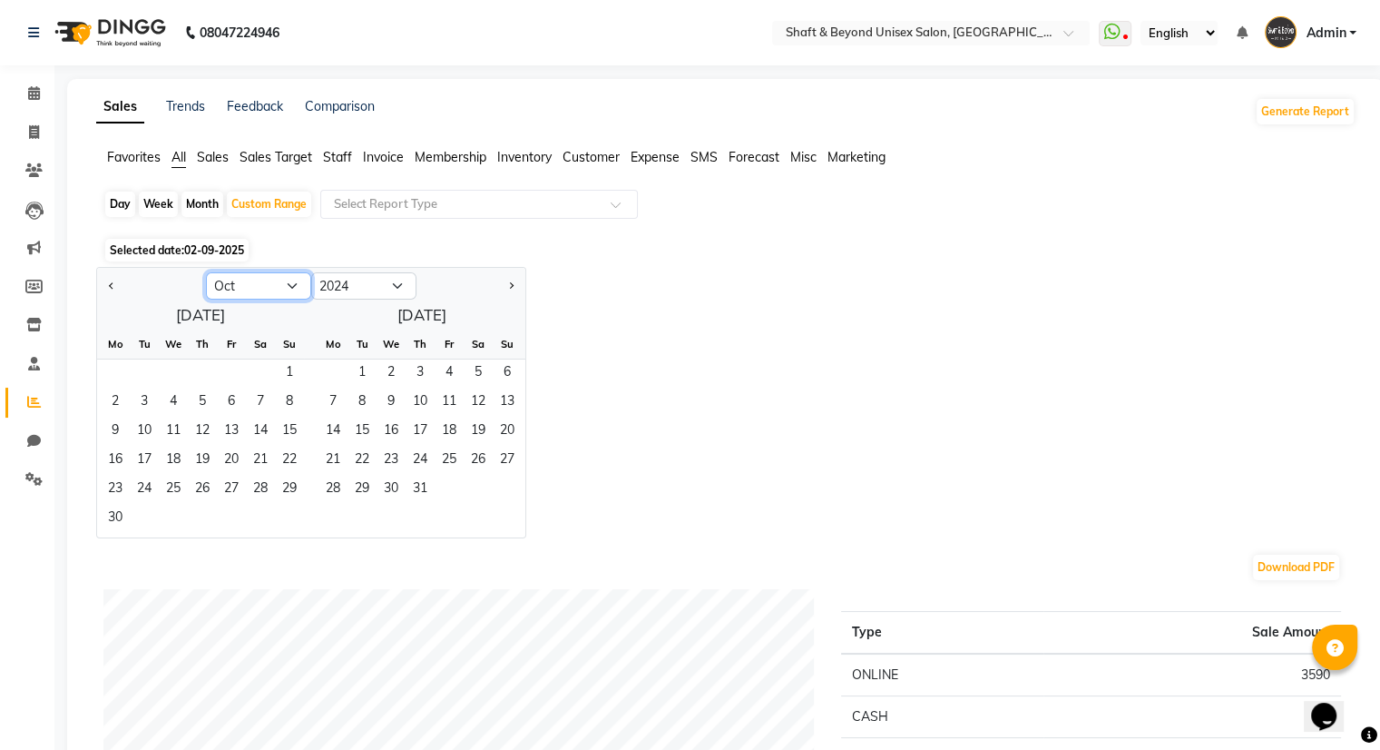
click at [206, 272] on select "Jan Feb Mar Apr May Jun [DATE] Aug Sep Oct Nov Dec" at bounding box center [258, 285] width 105 height 27
click at [145, 364] on span "1" at bounding box center [144, 373] width 29 height 29
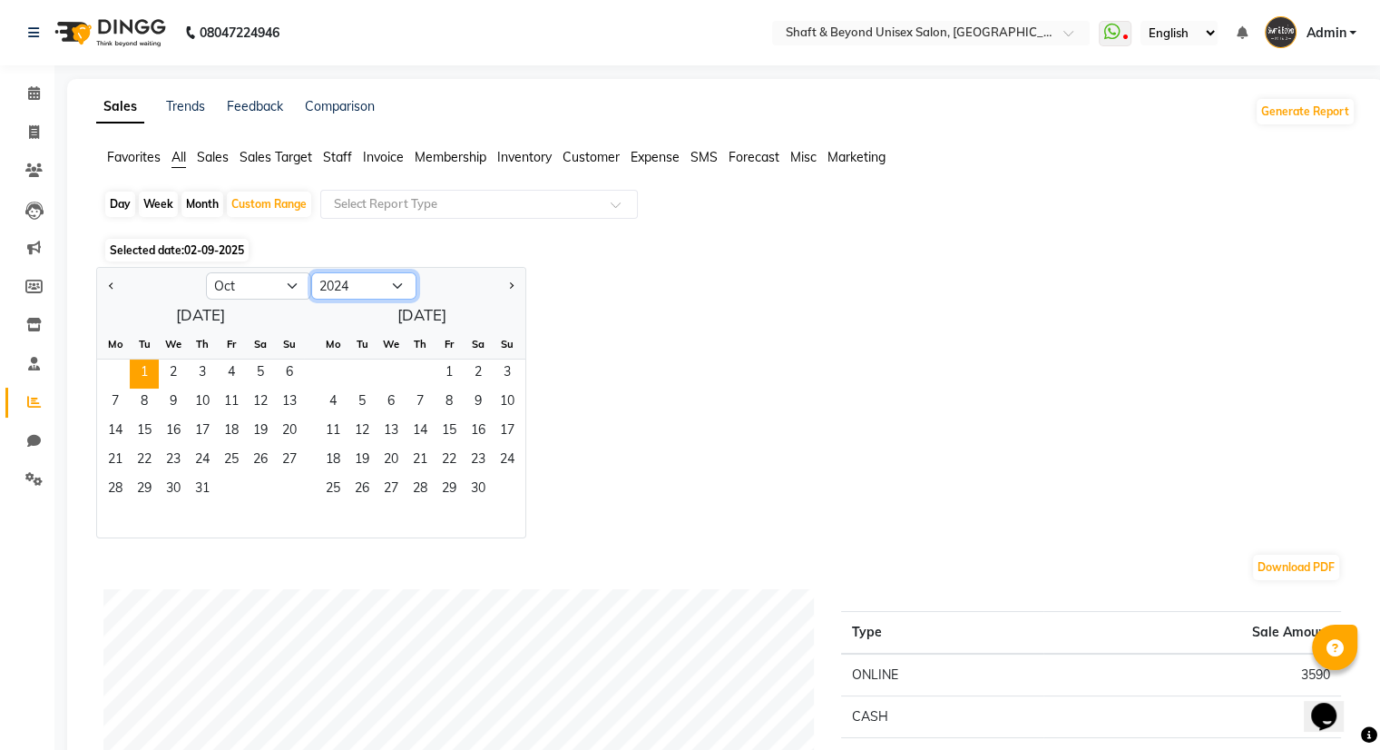
click at [386, 289] on select "2014 2015 2016 2017 2018 2019 2020 2021 2022 2023 2024 2025 2026 2027 2028 2029…" at bounding box center [363, 285] width 105 height 27
select select "2025"
click at [311, 272] on select "2014 2015 2016 2017 2018 2019 2020 2021 2022 2023 2024 2025 2026 2027 2028 2029…" at bounding box center [363, 285] width 105 height 27
click at [292, 289] on select "Jan Feb Mar Apr May Jun [DATE] Aug Sep Oct Nov Dec" at bounding box center [258, 285] width 105 height 27
select select "8"
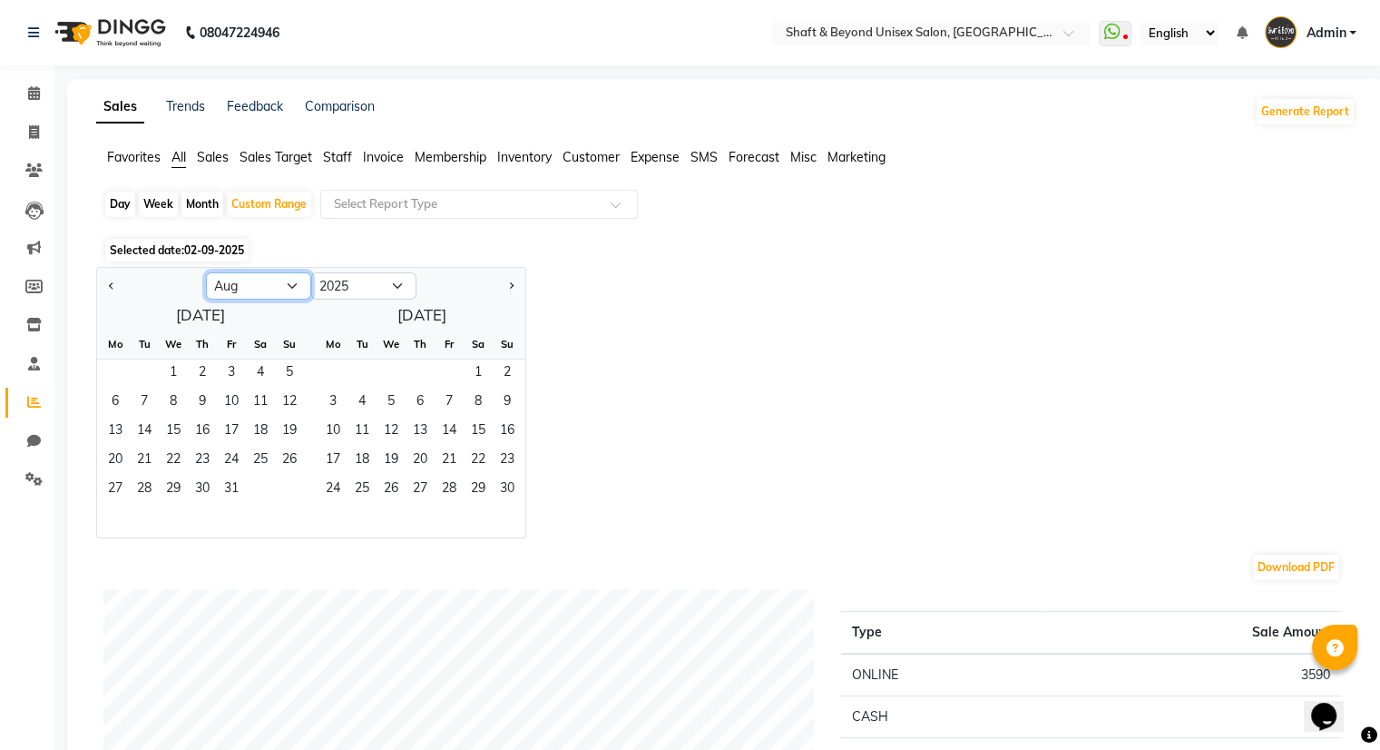
click at [206, 272] on select "Jan Feb Mar Apr May Jun [DATE] Aug Sep Oct Nov Dec" at bounding box center [258, 285] width 105 height 27
click at [294, 487] on span "31" at bounding box center [289, 490] width 29 height 29
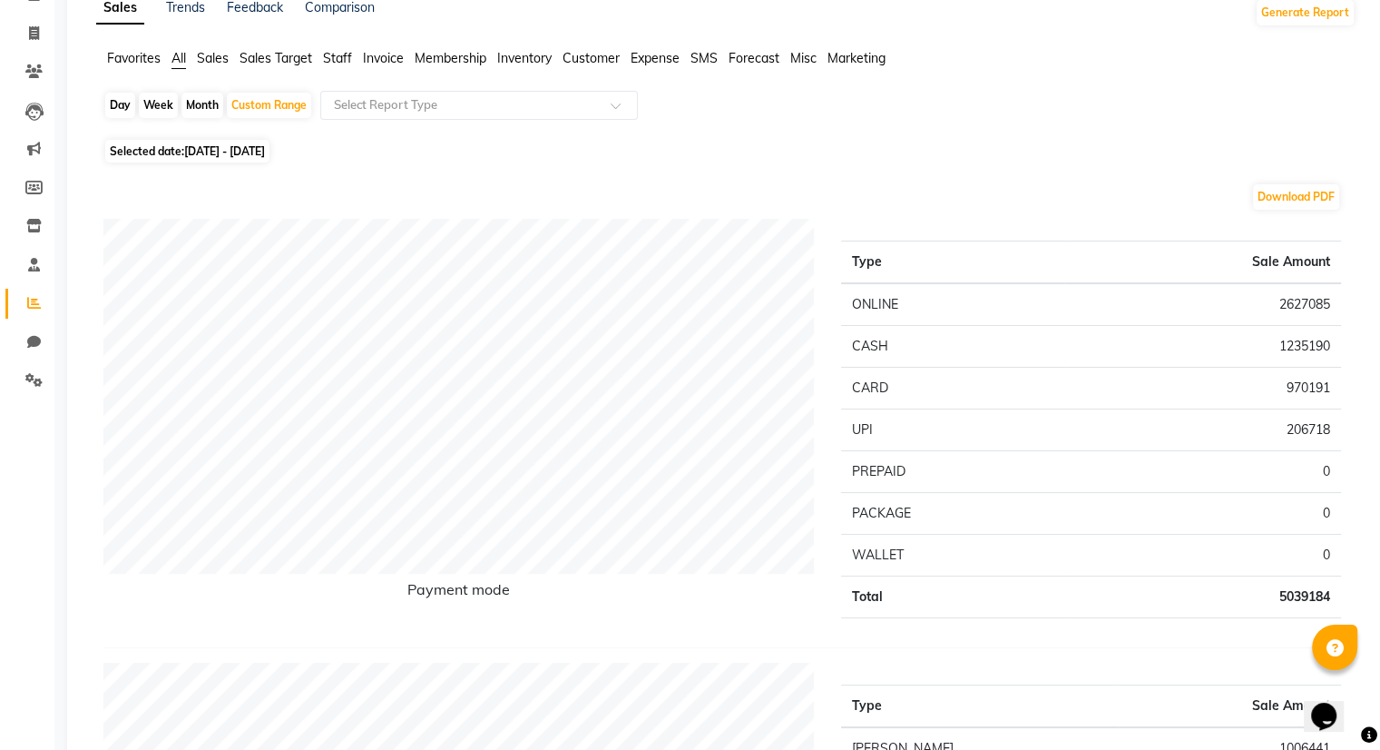
scroll to position [114, 0]
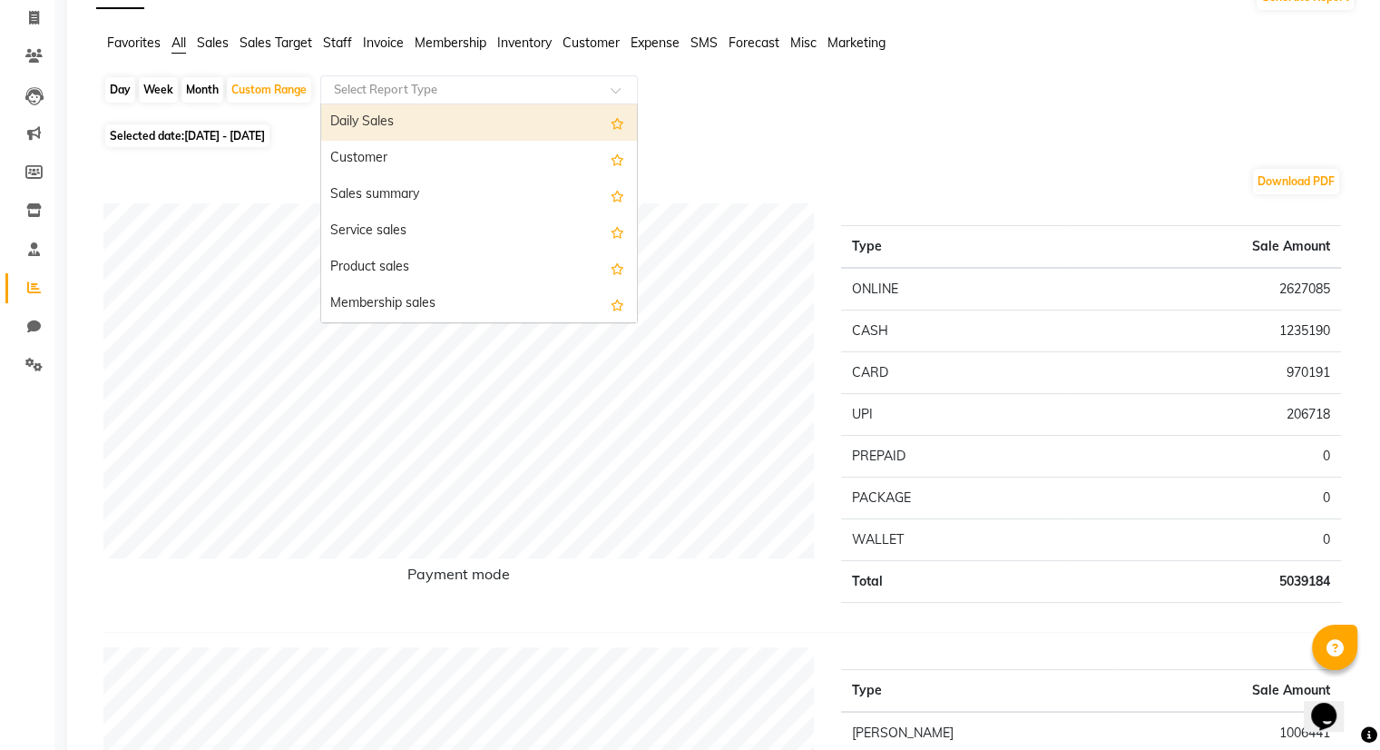
click at [591, 89] on input "text" at bounding box center [460, 90] width 261 height 18
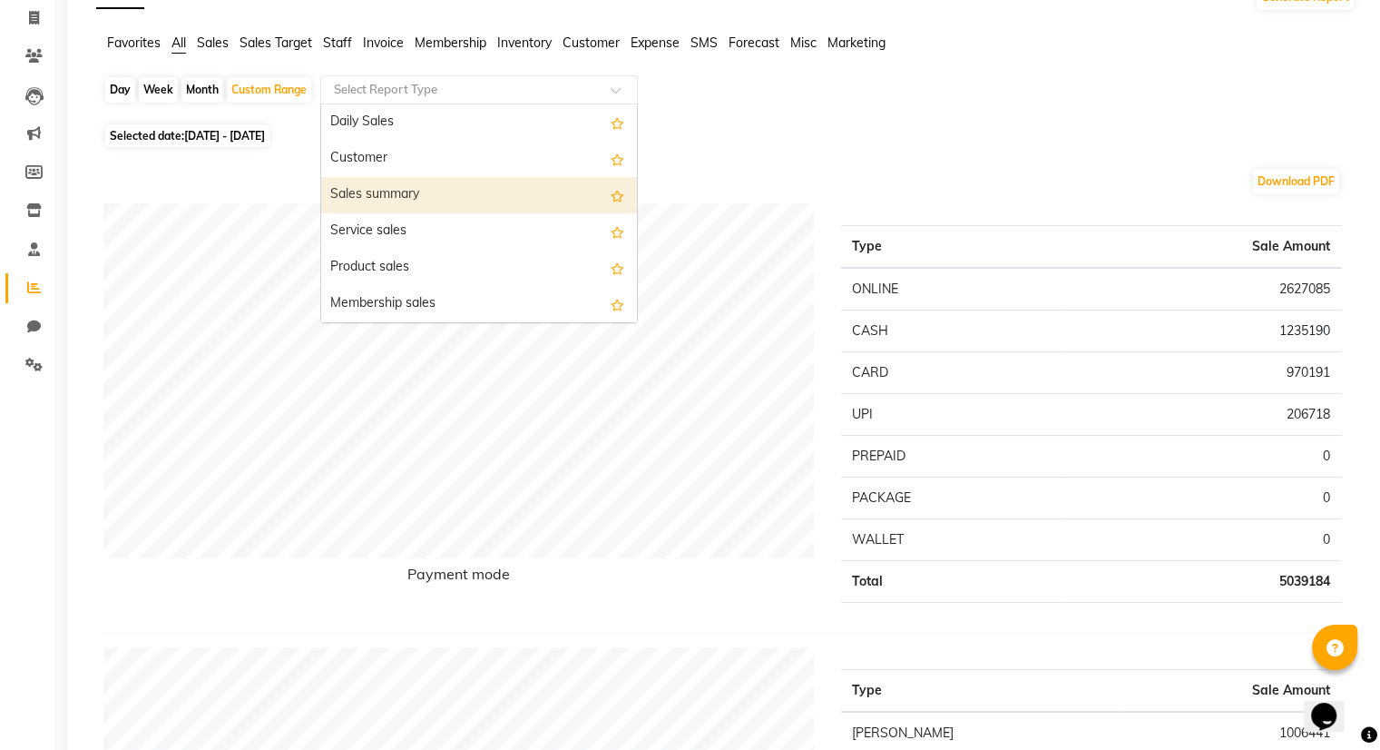
click at [495, 201] on div "Sales summary" at bounding box center [479, 195] width 316 height 36
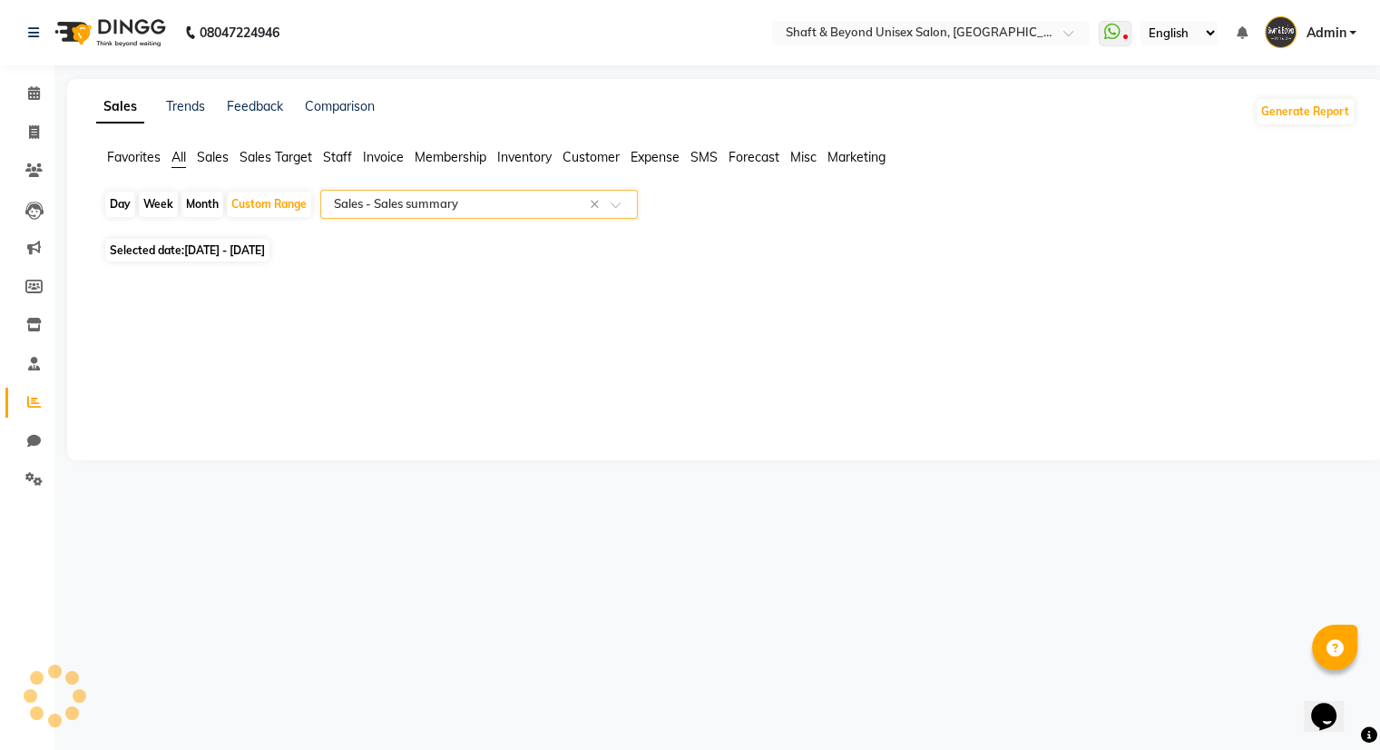
scroll to position [0, 0]
select select "filtered_report"
select select "csv"
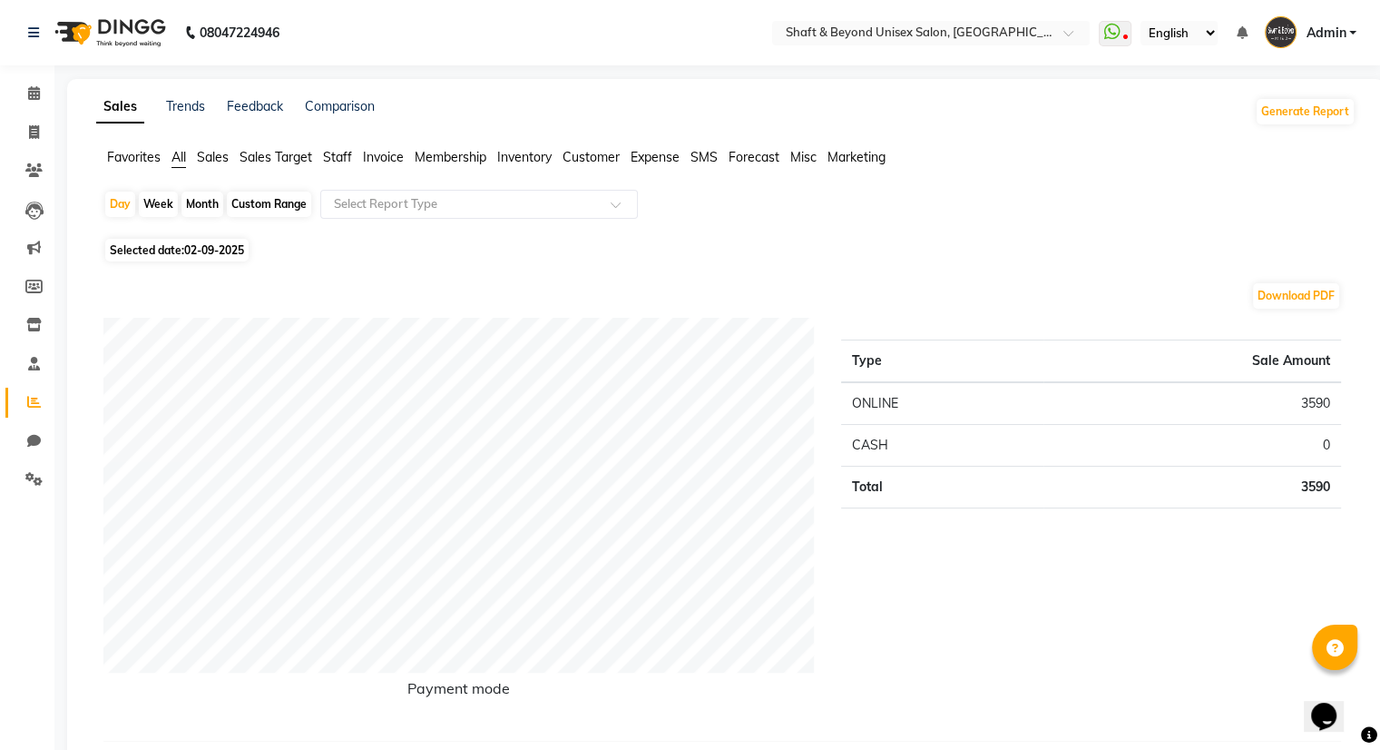
click at [347, 163] on span "Staff" at bounding box center [337, 157] width 29 height 16
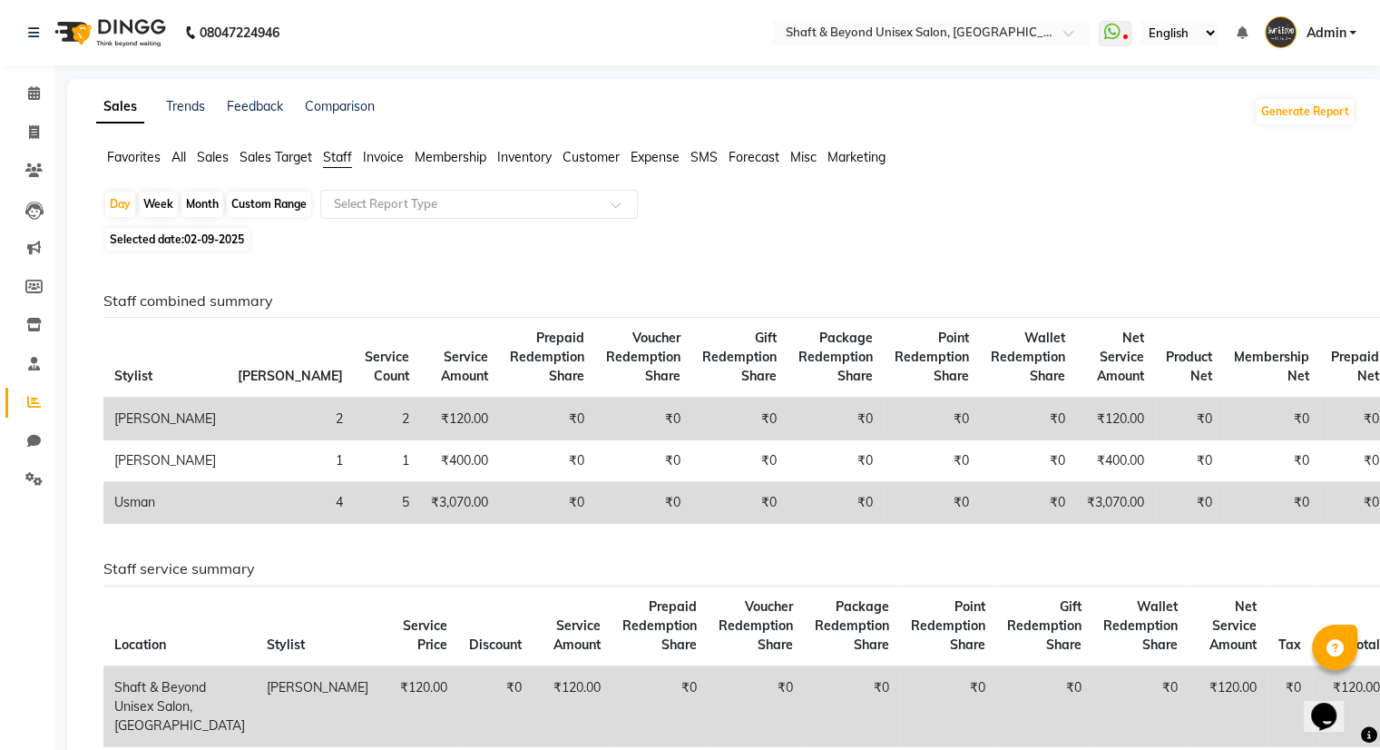
click at [280, 209] on div "Custom Range" at bounding box center [269, 203] width 84 height 25
select select "9"
select select "2025"
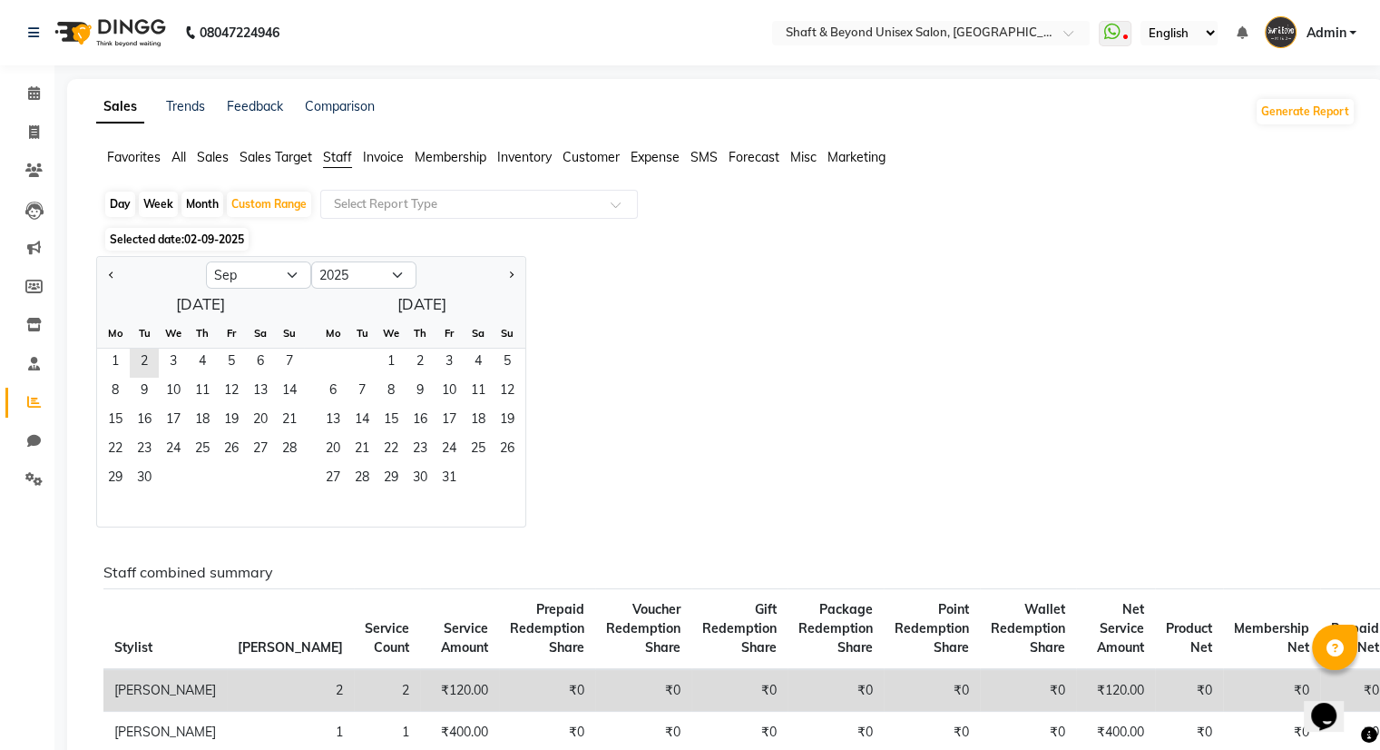
click at [205, 208] on div "Month" at bounding box center [202, 203] width 42 height 25
select select "9"
select select "2025"
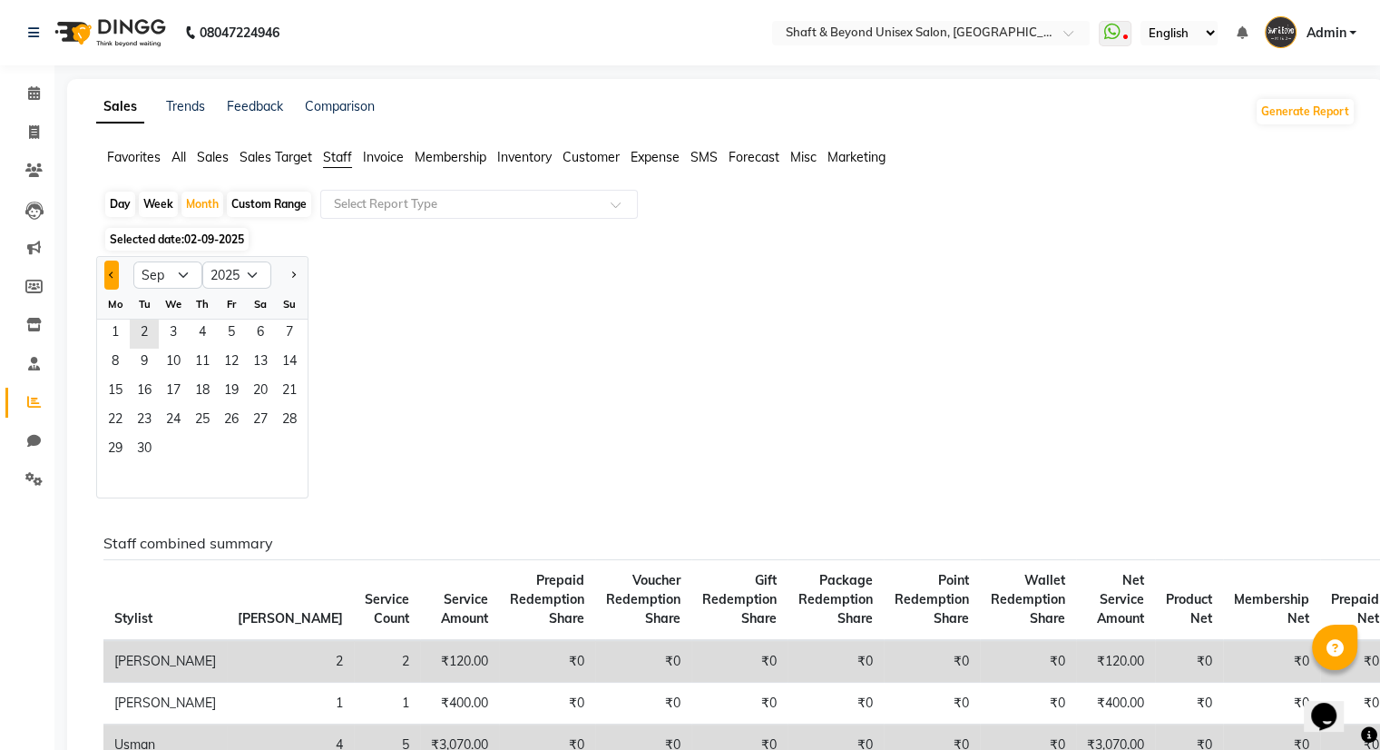
click at [109, 272] on button "Previous month" at bounding box center [111, 274] width 15 height 29
select select "8"
click at [233, 337] on span "1" at bounding box center [231, 333] width 29 height 29
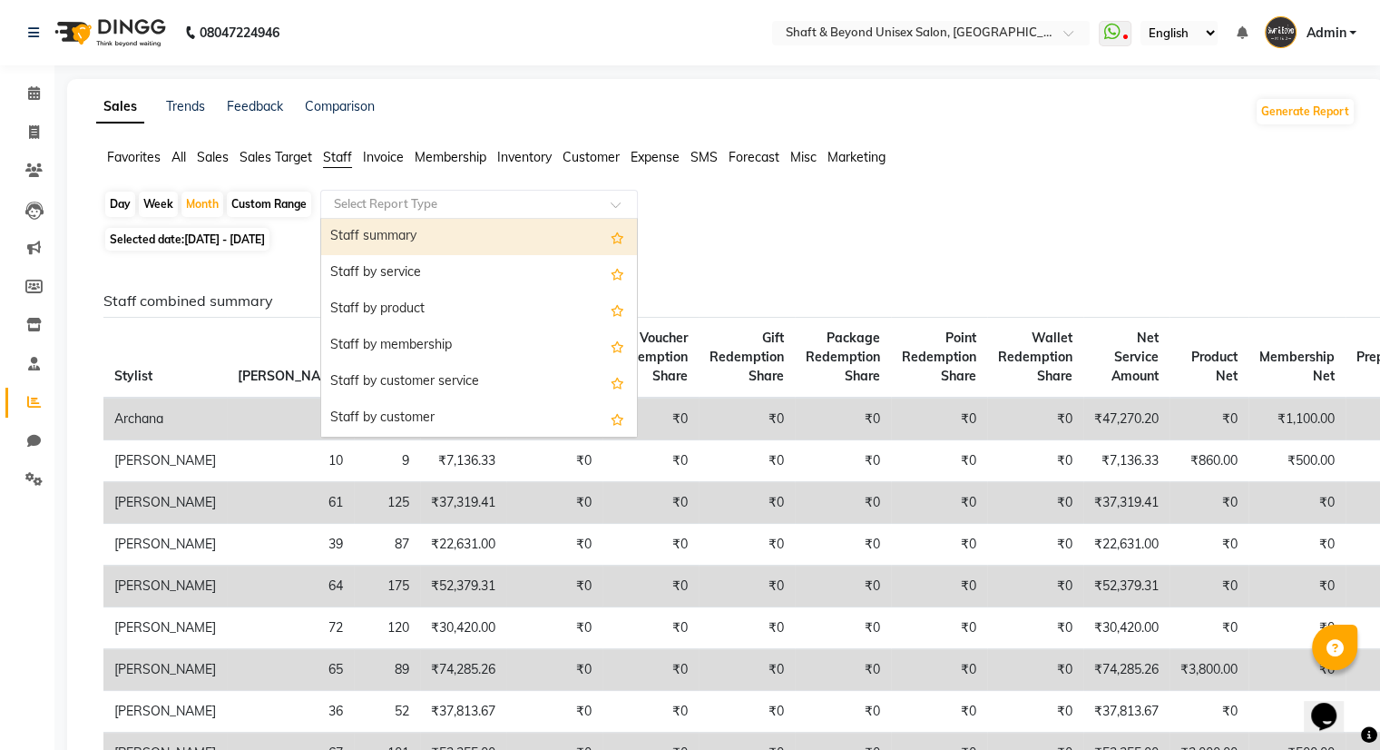
click at [584, 208] on input "text" at bounding box center [460, 204] width 261 height 18
click at [545, 231] on div "Staff summary" at bounding box center [479, 237] width 316 height 36
select select "filtered_report"
select select "csv"
